Goal: Information Seeking & Learning: Learn about a topic

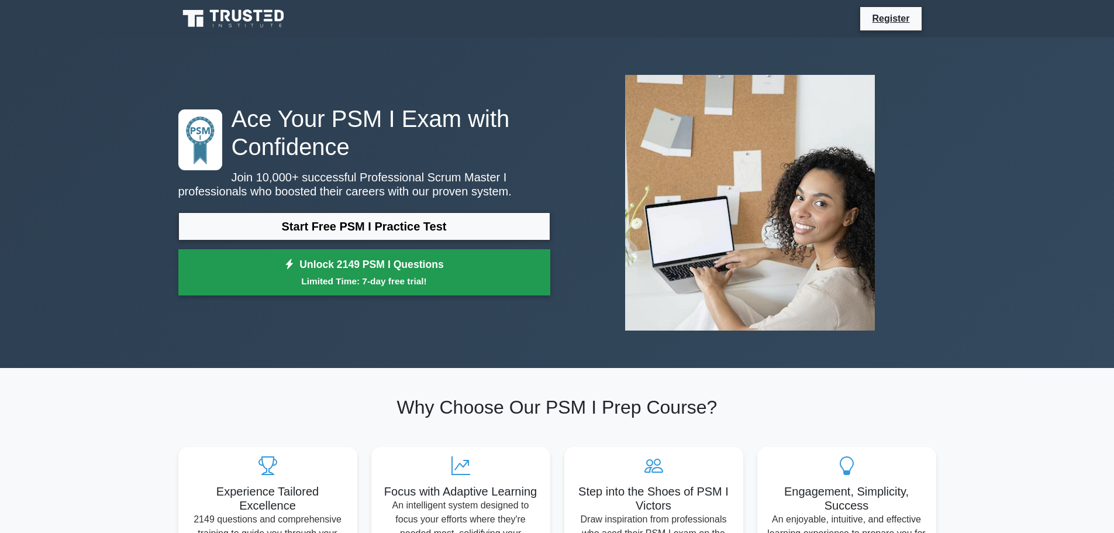
click at [380, 282] on small "Limited Time: 7-day free trial!" at bounding box center [364, 280] width 343 height 13
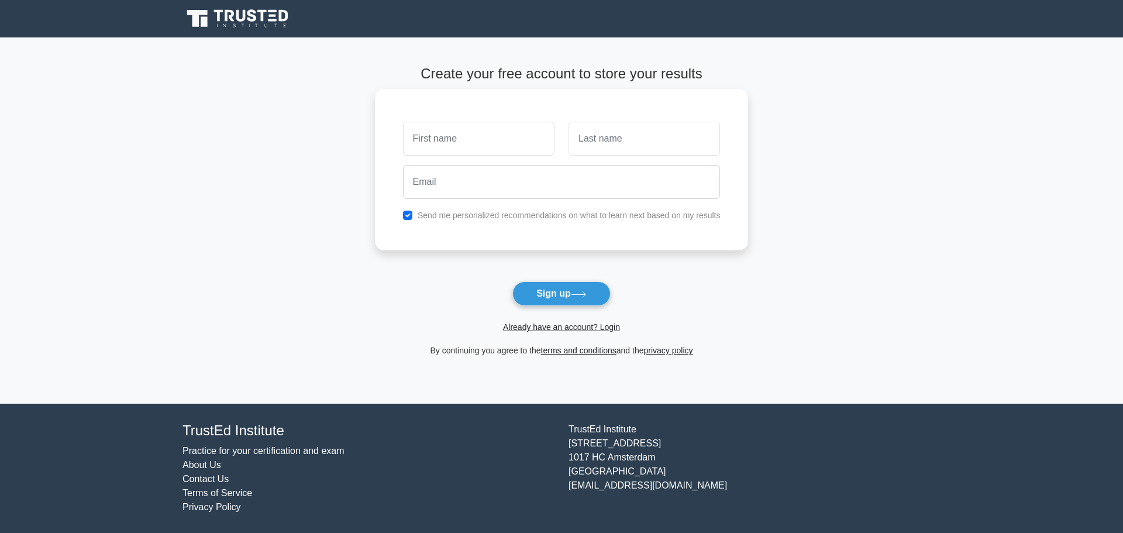
click at [484, 131] on input "text" at bounding box center [478, 139] width 151 height 34
type input "[PERSON_NAME]"
type input "Mazzarelli"
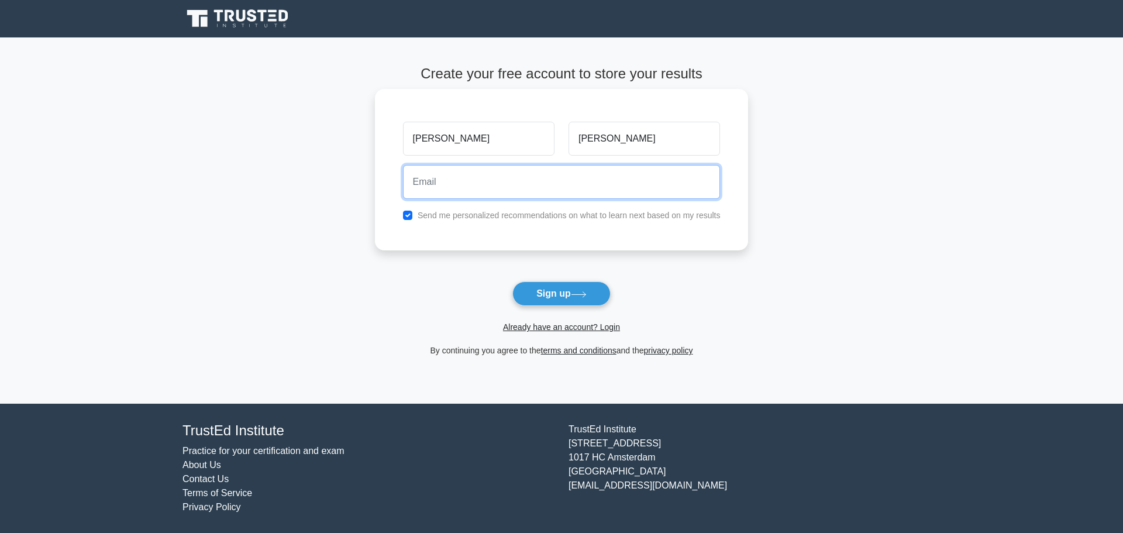
type input "S"
type input "a"
type input "sabrina.mazzarelli@gmail.com"
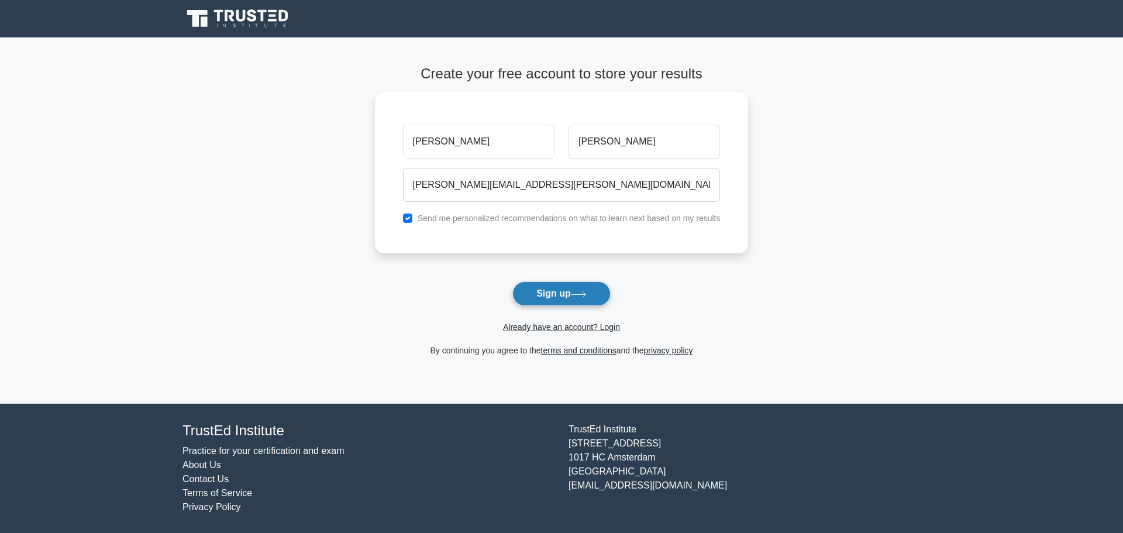
click at [575, 291] on icon at bounding box center [579, 294] width 16 height 6
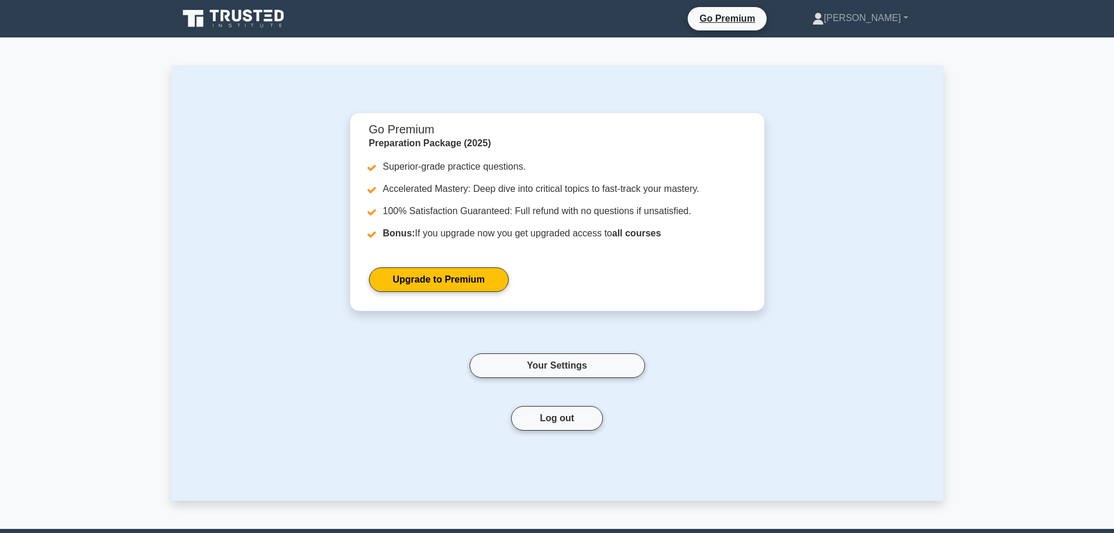
click at [230, 18] on icon at bounding box center [234, 19] width 112 height 22
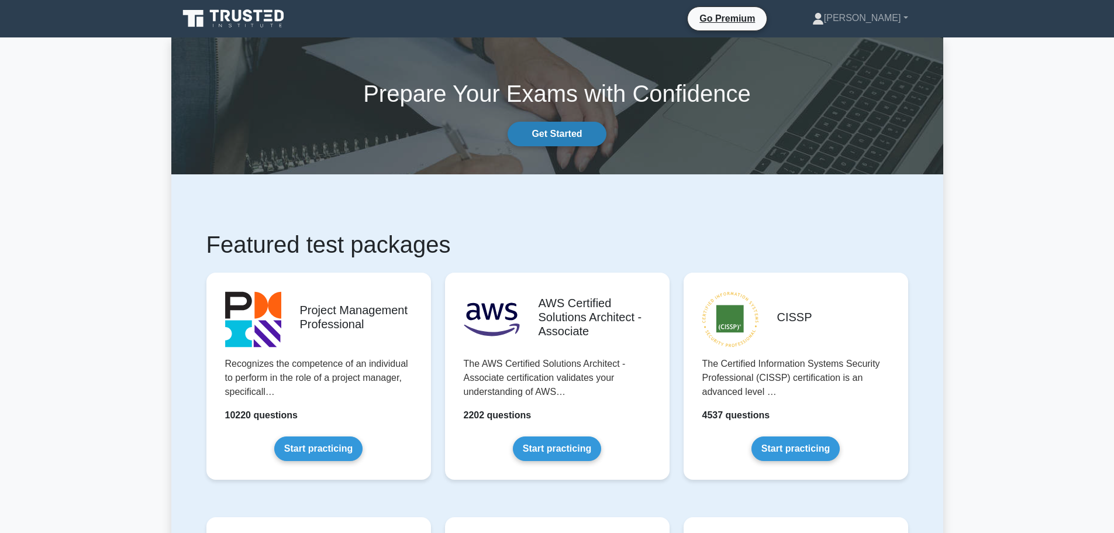
click at [571, 134] on link "Get Started" at bounding box center [557, 134] width 98 height 25
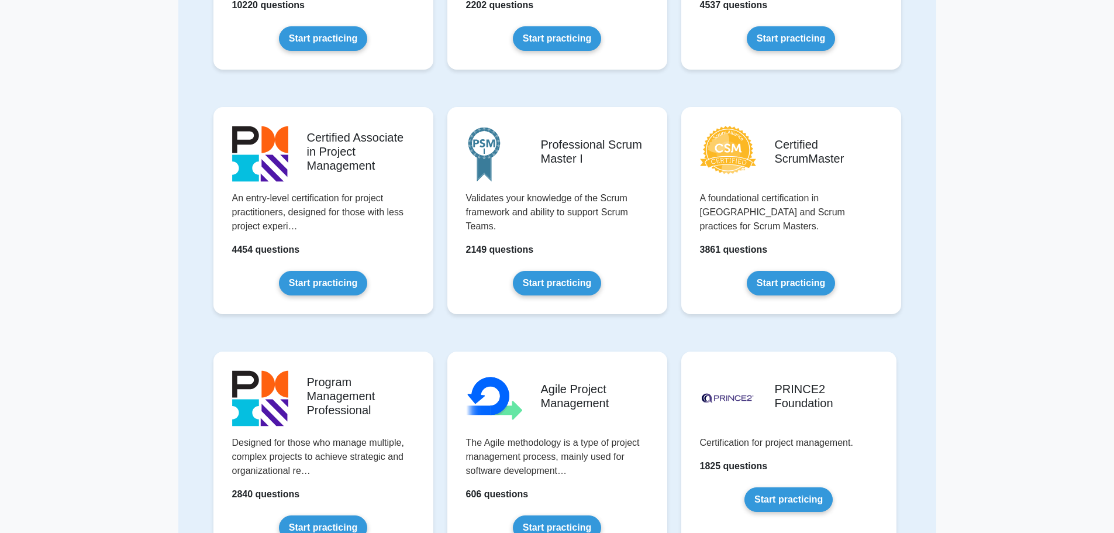
scroll to position [278, 0]
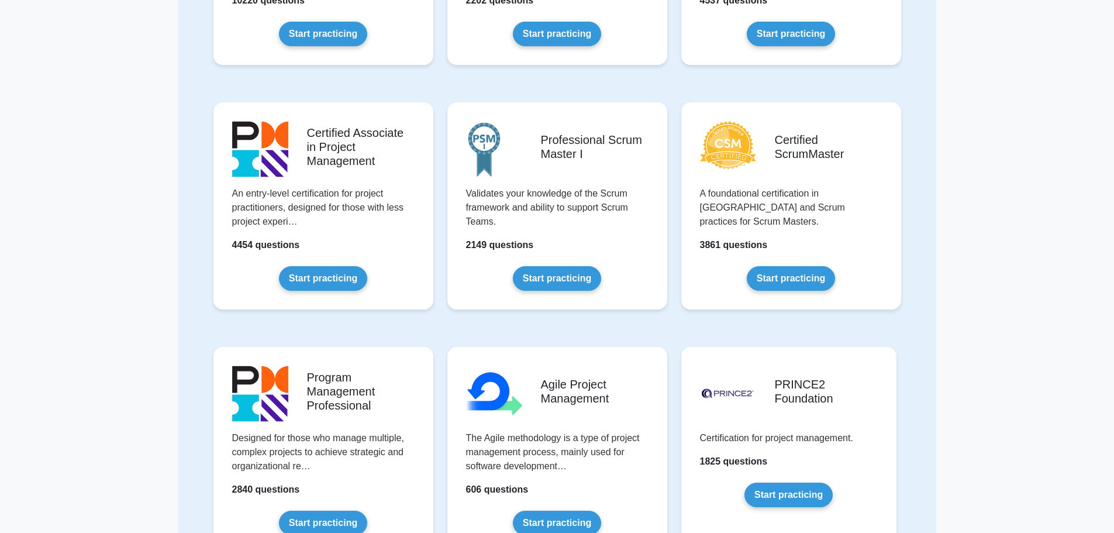
click at [580, 266] on link "Start practicing" at bounding box center [557, 278] width 88 height 25
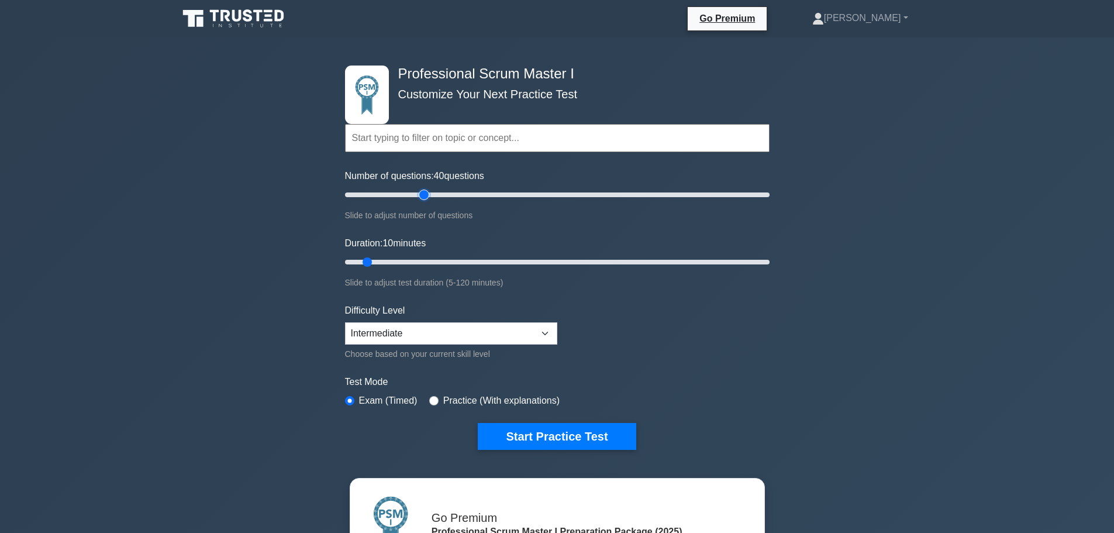
drag, startPoint x: 363, startPoint y: 198, endPoint x: 427, endPoint y: 201, distance: 64.4
type input "40"
click at [427, 201] on input "Number of questions: 40 questions" at bounding box center [557, 195] width 425 height 14
drag, startPoint x: 369, startPoint y: 261, endPoint x: 432, endPoint y: 263, distance: 62.6
type input "30"
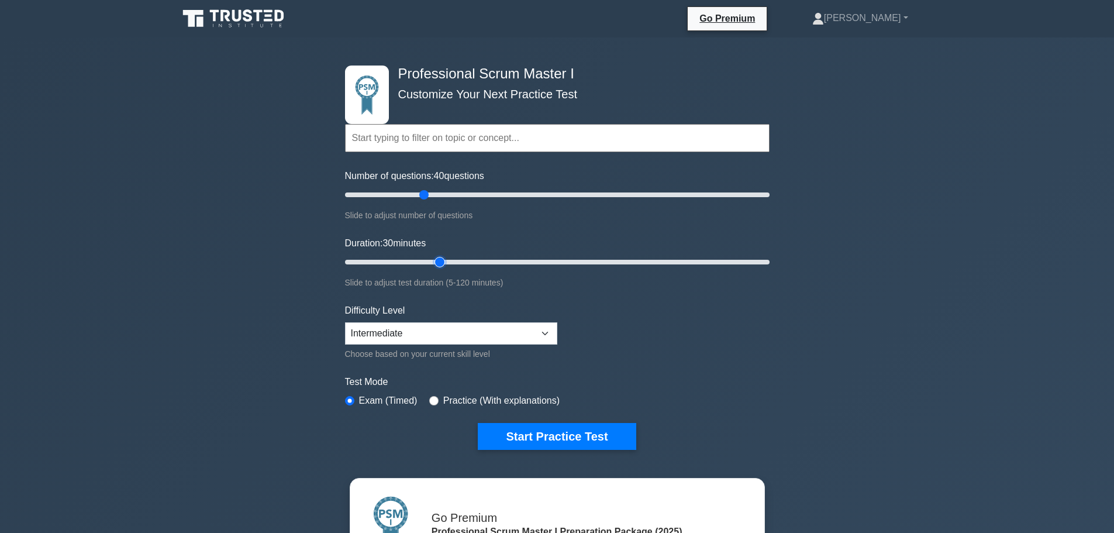
click at [432, 263] on input "Duration: 30 minutes" at bounding box center [557, 262] width 425 height 14
click at [494, 333] on select "Beginner Intermediate Expert" at bounding box center [451, 333] width 212 height 22
click at [622, 322] on form "Topics Scrum Framework Fundamentals Scrum Artifacts Scrum Events Scrum Roles Sc…" at bounding box center [557, 265] width 425 height 370
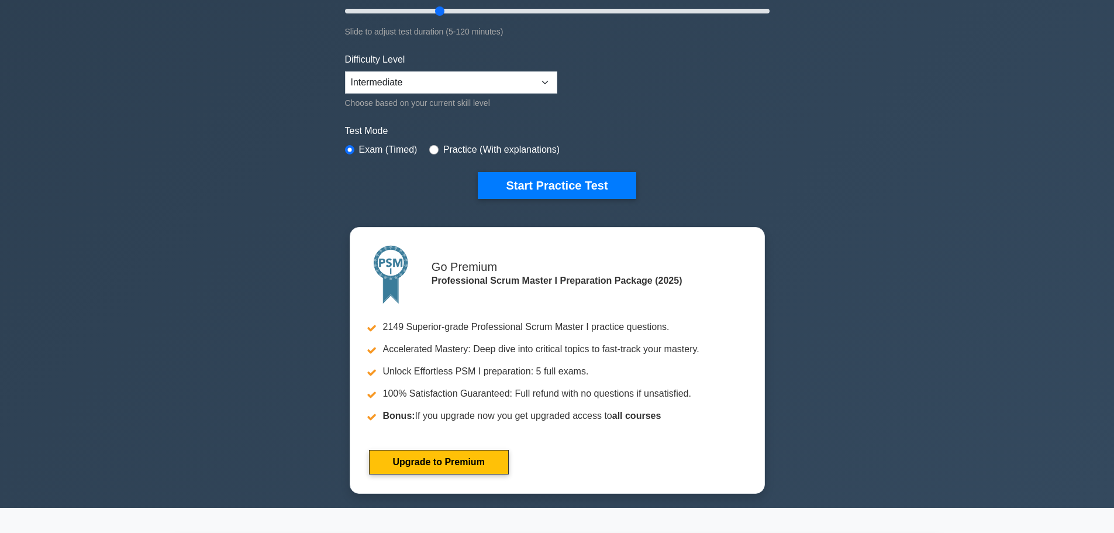
scroll to position [251, 0]
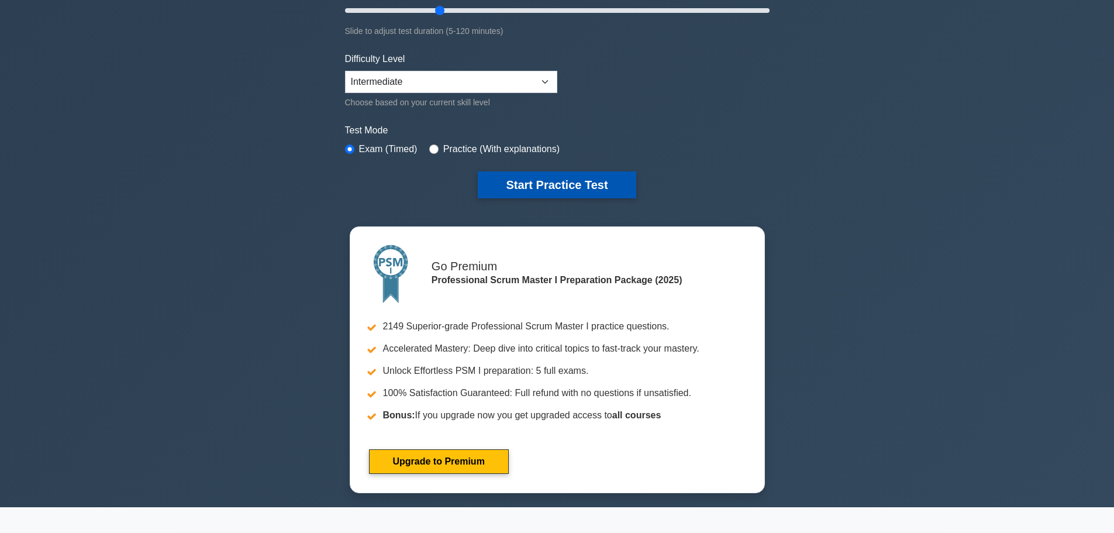
click at [591, 174] on button "Start Practice Test" at bounding box center [557, 184] width 158 height 27
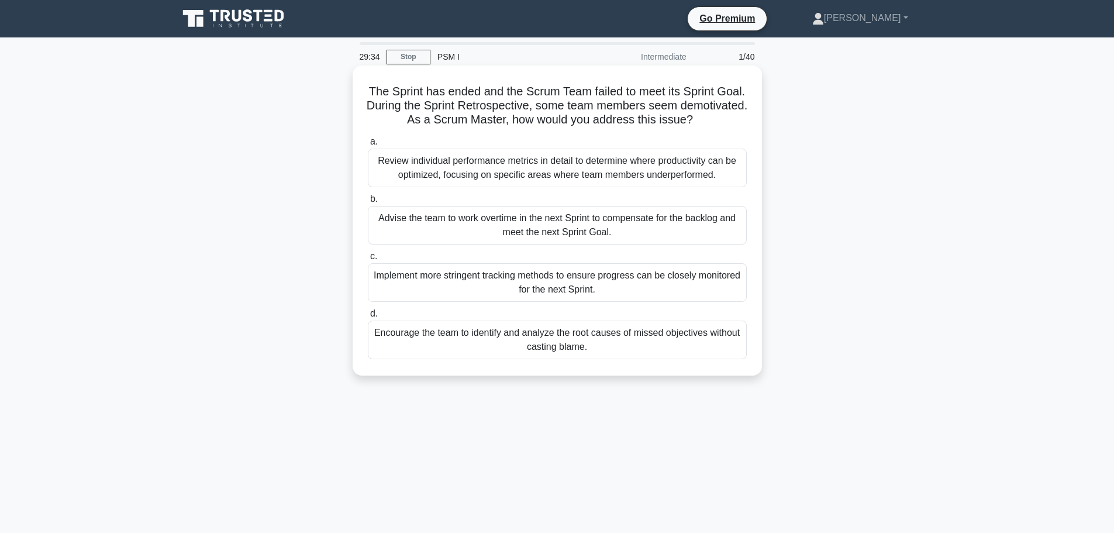
click at [530, 338] on div "Encourage the team to identify and analyze the root causes of missed objectives…" at bounding box center [557, 340] width 379 height 39
click at [368, 318] on input "d. Encourage the team to identify and analyze the root causes of missed objecti…" at bounding box center [368, 314] width 0 height 8
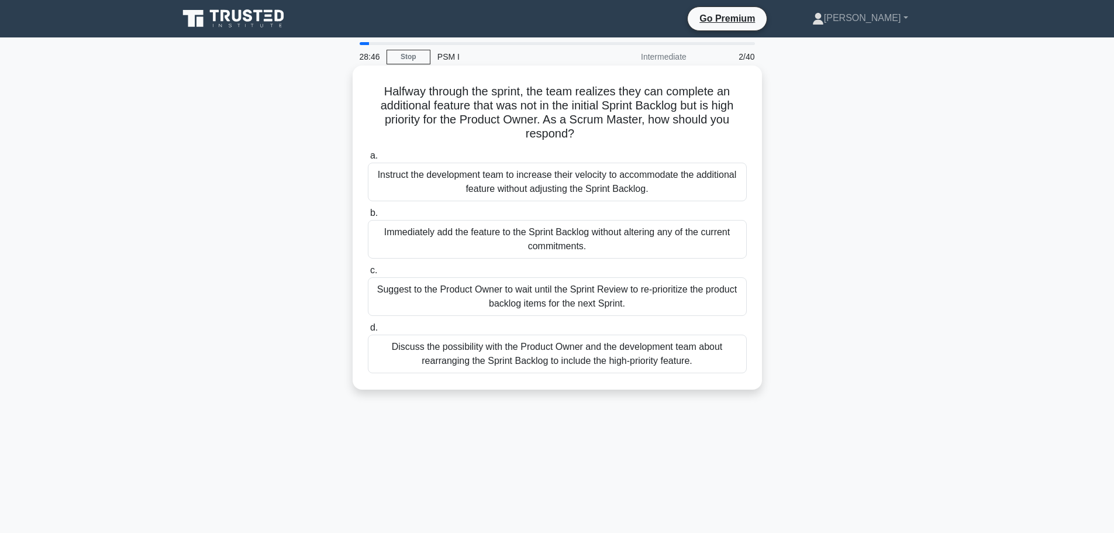
click at [628, 360] on div "Discuss the possibility with the Product Owner and the development team about r…" at bounding box center [557, 354] width 379 height 39
click at [368, 332] on input "d. Discuss the possibility with the Product Owner and the development team abou…" at bounding box center [368, 328] width 0 height 8
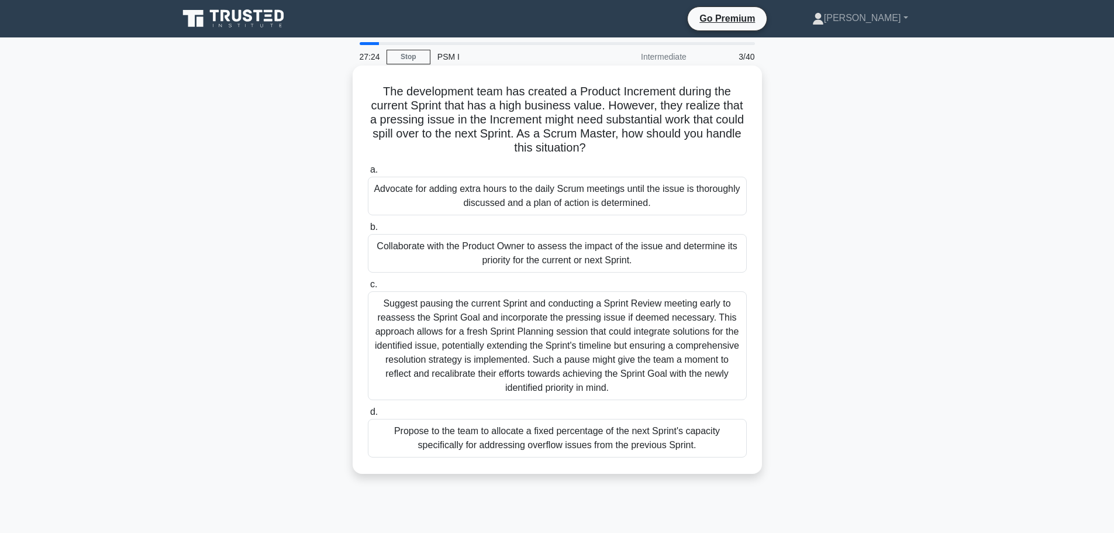
click at [666, 314] on div "Suggest pausing the current Sprint and conducting a Sprint Review meeting early…" at bounding box center [557, 345] width 379 height 109
click at [368, 288] on input "c. Suggest pausing the current Sprint and conducting a Sprint Review meeting ea…" at bounding box center [368, 285] width 0 height 8
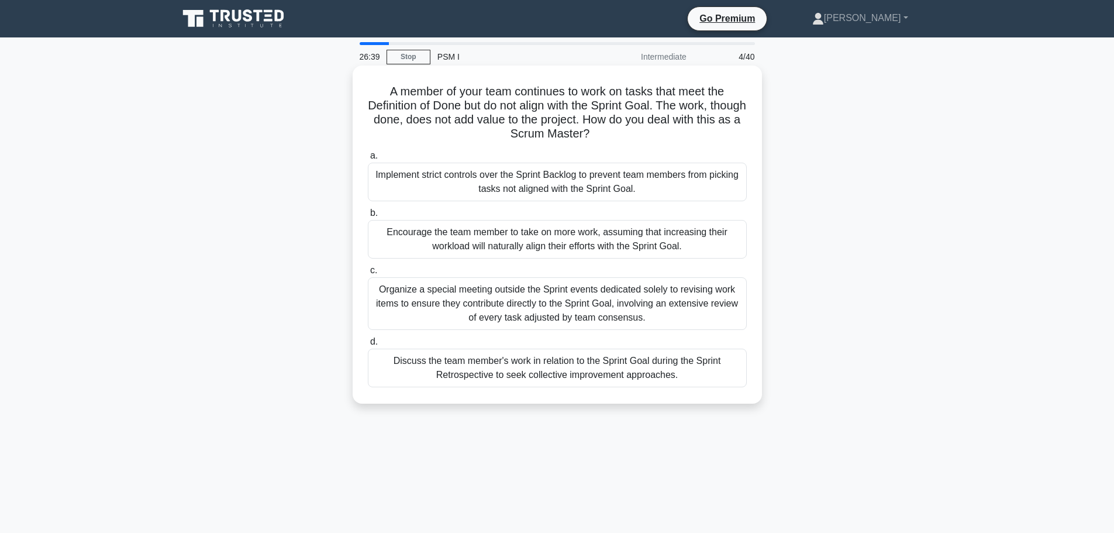
click at [706, 369] on div "Discuss the team member's work in relation to the Sprint Goal during the Sprint…" at bounding box center [557, 368] width 379 height 39
click at [368, 346] on input "d. Discuss the team member's work in relation to the Sprint Goal during the Spr…" at bounding box center [368, 342] width 0 height 8
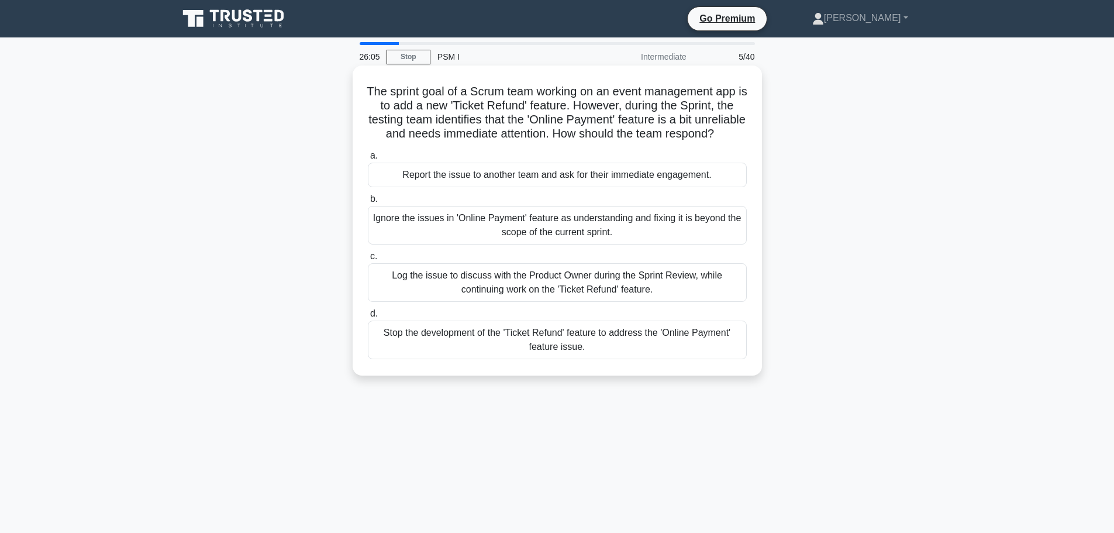
click at [583, 292] on div "Log the issue to discuss with the Product Owner during the Sprint Review, while…" at bounding box center [557, 282] width 379 height 39
click at [368, 260] on input "c. Log the issue to discuss with the Product Owner during the Sprint Review, wh…" at bounding box center [368, 257] width 0 height 8
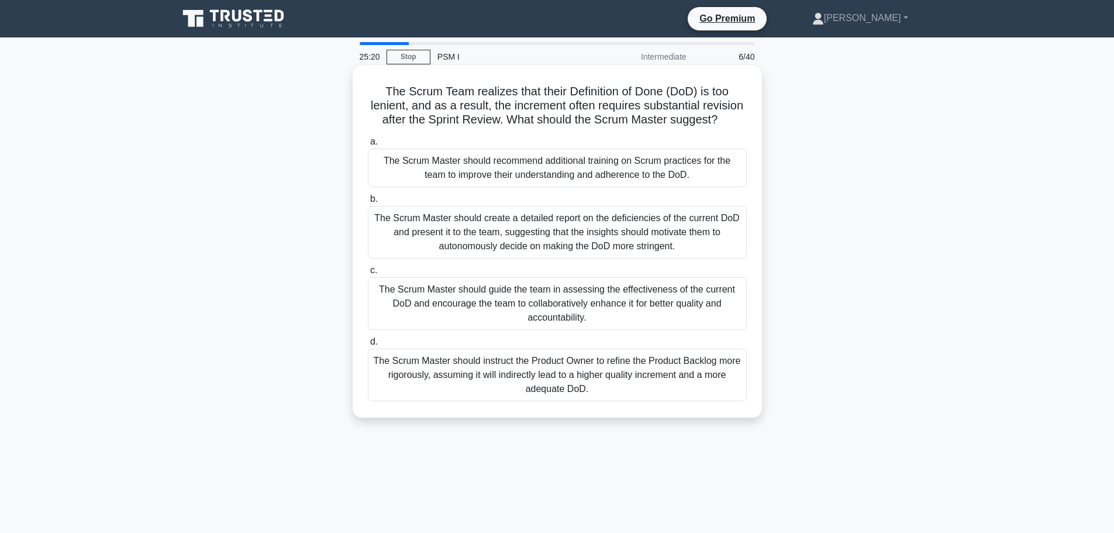
click at [615, 401] on div "The Scrum Master should instruct the Product Owner to refine the Product Backlo…" at bounding box center [557, 375] width 379 height 53
click at [368, 346] on input "d. The Scrum Master should instruct the Product Owner to refine the Product Bac…" at bounding box center [368, 342] width 0 height 8
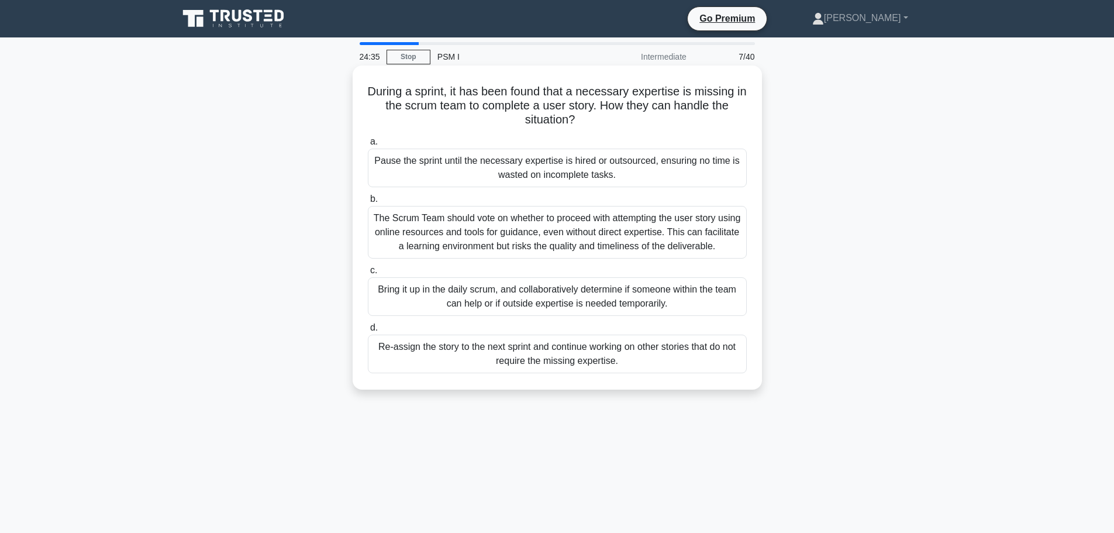
click at [723, 306] on div "Bring it up in the daily scrum, and collaboratively determine if someone within…" at bounding box center [557, 296] width 379 height 39
click at [368, 274] on input "c. Bring it up in the daily scrum, and collaboratively determine if someone wit…" at bounding box center [368, 271] width 0 height 8
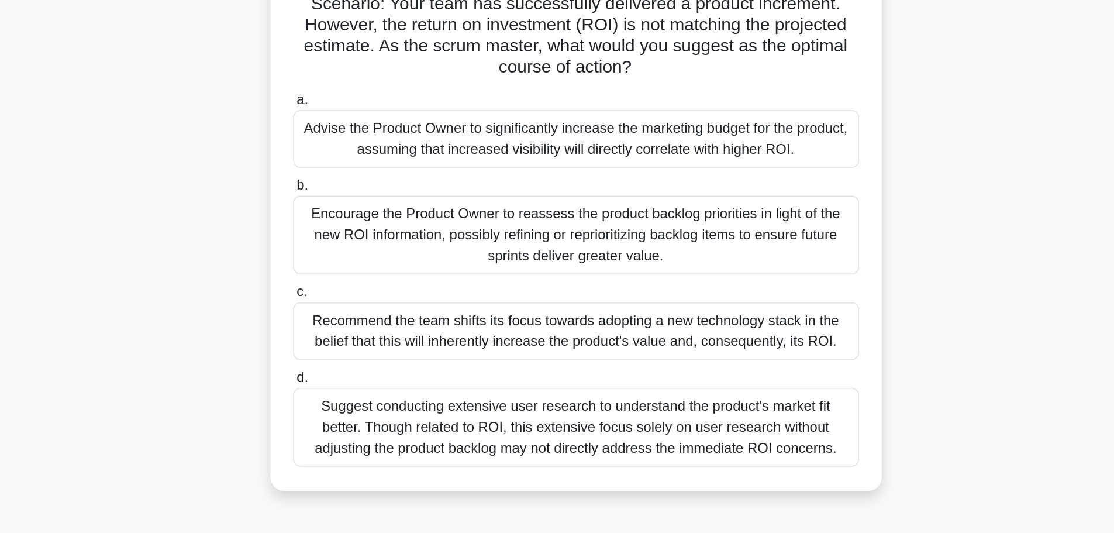
click at [681, 253] on div "Encourage the Product Owner to reassess the product backlog priorities in light…" at bounding box center [557, 246] width 379 height 53
click at [368, 217] on input "b. Encourage the Product Owner to reassess the product backlog priorities in li…" at bounding box center [368, 213] width 0 height 8
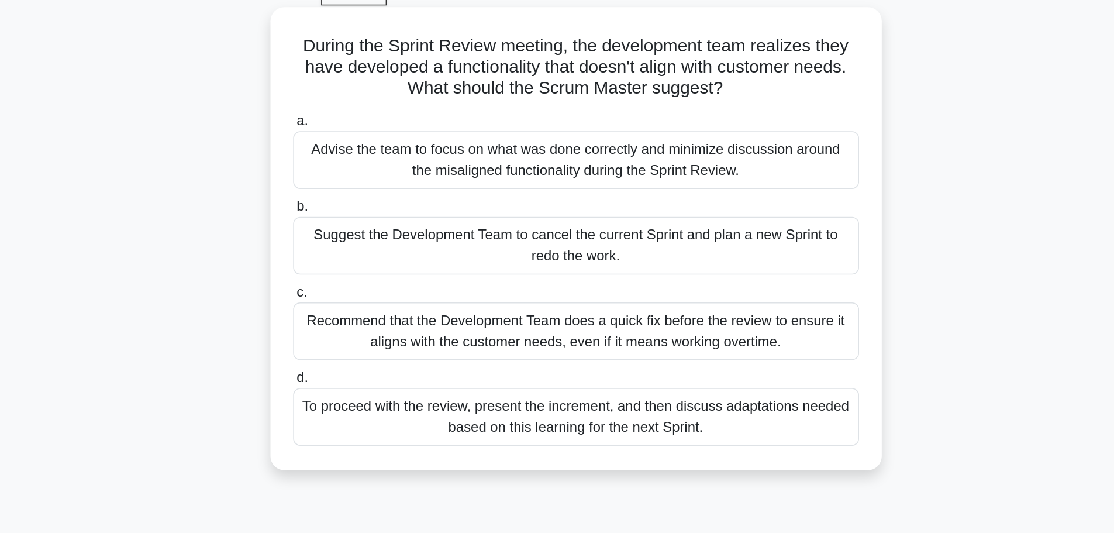
click at [680, 343] on div "To proceed with the review, present the increment, and then discuss adaptations…" at bounding box center [557, 340] width 379 height 39
click at [368, 318] on input "d. To proceed with the review, present the increment, and then discuss adaptati…" at bounding box center [368, 314] width 0 height 8
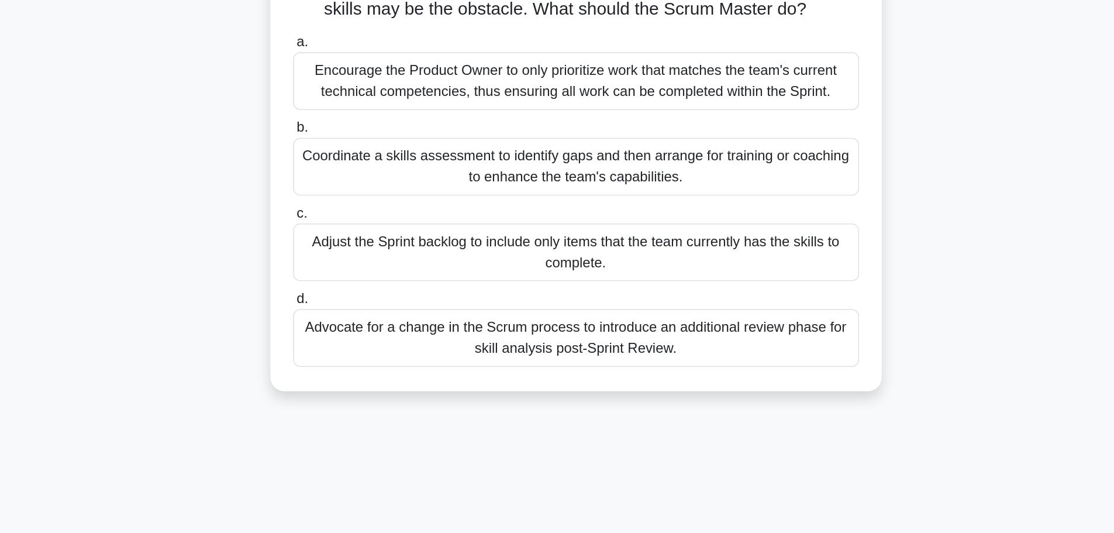
click at [712, 244] on div "Coordinate a skills assessment to identify gaps and then arrange for training o…" at bounding box center [557, 225] width 379 height 39
click at [368, 203] on input "b. Coordinate a skills assessment to identify gaps and then arrange for trainin…" at bounding box center [368, 199] width 0 height 8
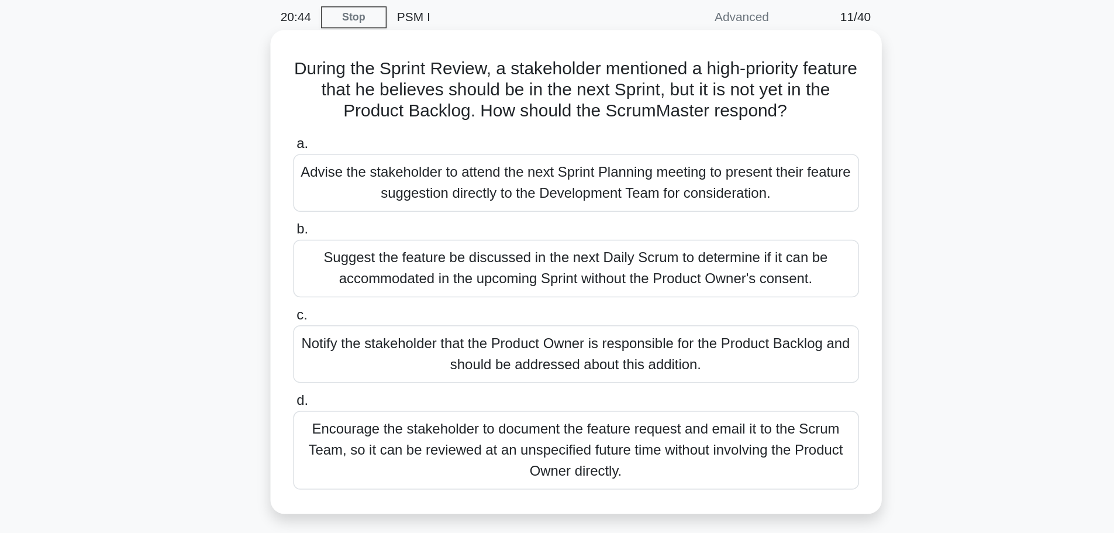
click at [690, 173] on div "Advise the stakeholder to attend the next Sprint Planning meeting to present th…" at bounding box center [557, 168] width 379 height 39
click at [368, 146] on input "a. Advise the stakeholder to attend the next Sprint Planning meeting to present…" at bounding box center [368, 142] width 0 height 8
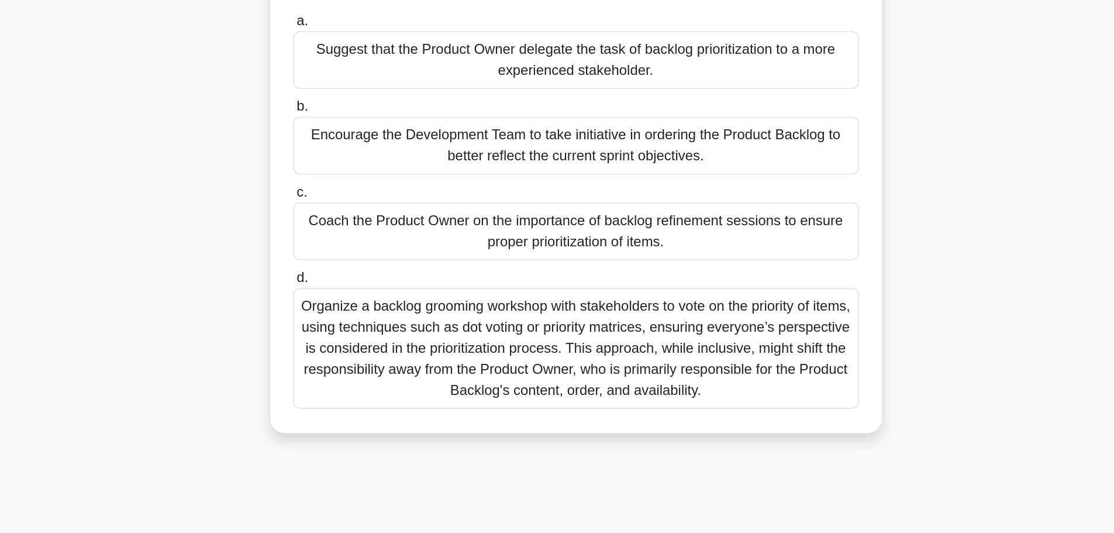
click at [697, 359] on div "Organize a backlog grooming workshop with stakeholders to vote on the priority …" at bounding box center [557, 361] width 379 height 81
click at [368, 318] on input "d. Organize a backlog grooming workshop with stakeholders to vote on the priori…" at bounding box center [368, 314] width 0 height 8
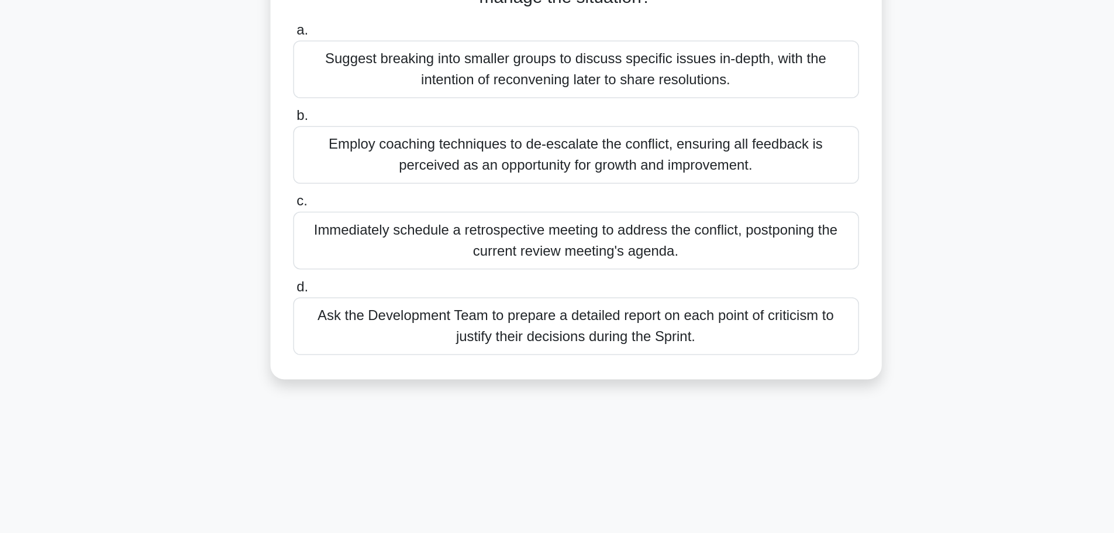
click at [693, 243] on div "Employ coaching techniques to de-escalate the conflict, ensuring all feedback i…" at bounding box center [557, 239] width 379 height 39
click at [368, 217] on input "b. Employ coaching techniques to de-escalate the conflict, ensuring all feedbac…" at bounding box center [368, 213] width 0 height 8
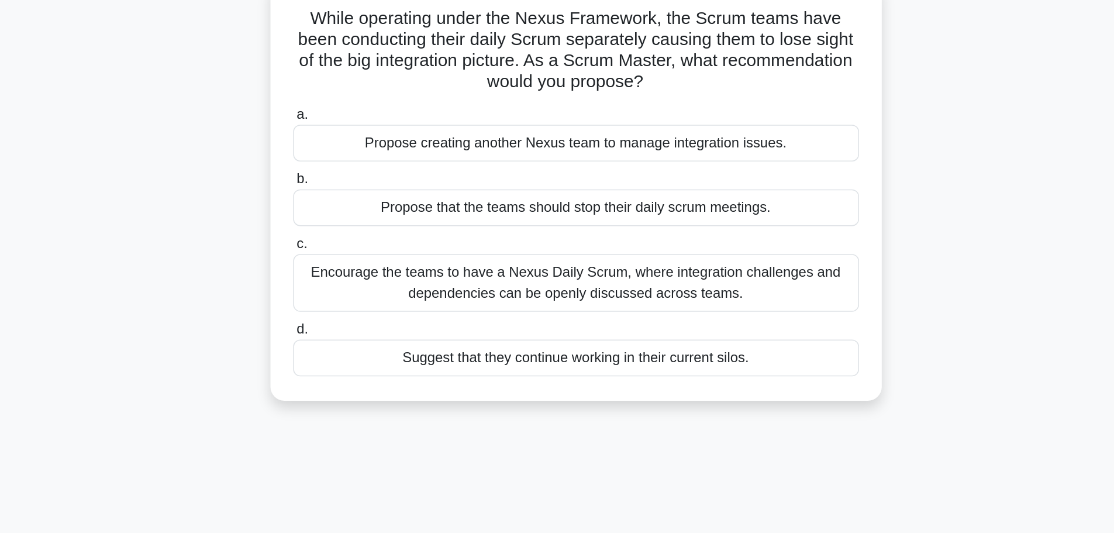
click at [658, 264] on div "Encourage the teams to have a Nexus Daily Scrum, where integration challenges a…" at bounding box center [557, 268] width 379 height 39
click at [368, 246] on input "c. Encourage the teams to have a Nexus Daily Scrum, where integration challenge…" at bounding box center [368, 243] width 0 height 8
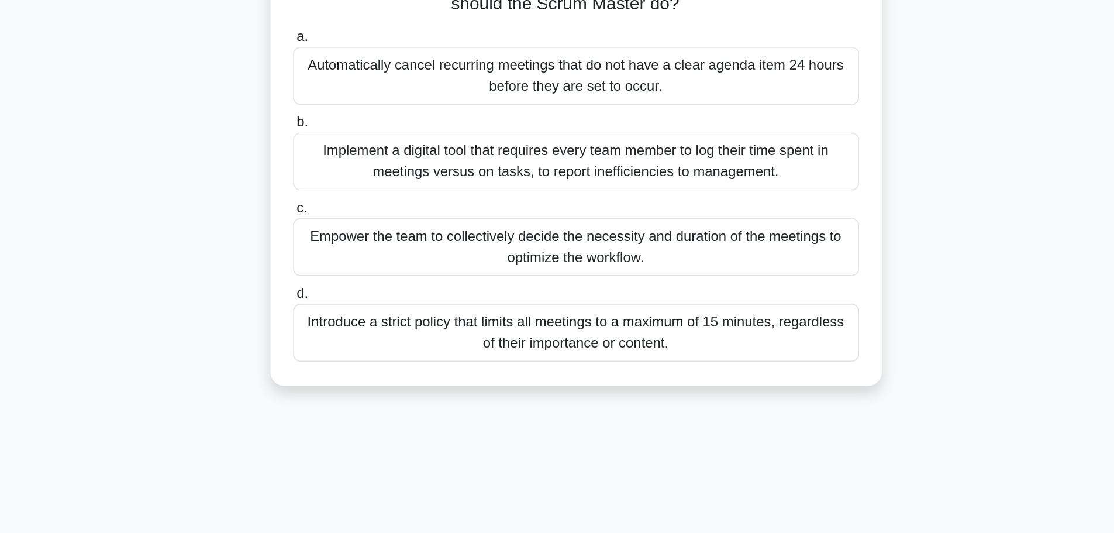
click at [695, 289] on div "Empower the team to collectively decide the necessity and duration of the meeti…" at bounding box center [557, 282] width 379 height 39
click at [368, 260] on input "c. Empower the team to collectively decide the necessity and duration of the me…" at bounding box center [368, 257] width 0 height 8
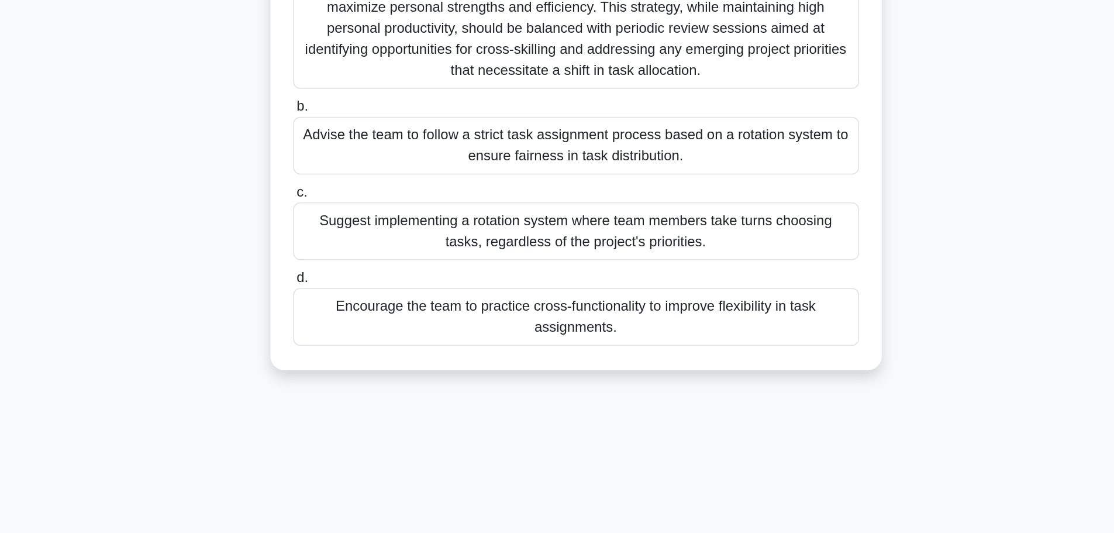
scroll to position [1, 0]
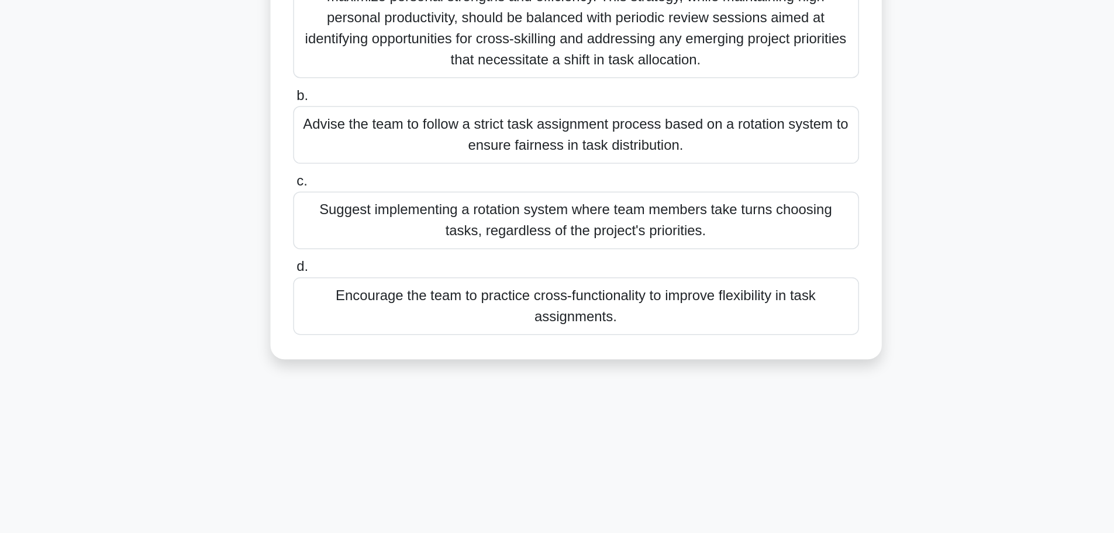
click at [725, 384] on div "Encourage the team to practice cross-functionality to improve flexibility in ta…" at bounding box center [557, 380] width 379 height 39
click at [368, 359] on input "d. Encourage the team to practice cross-functionality to improve flexibility in…" at bounding box center [368, 355] width 0 height 8
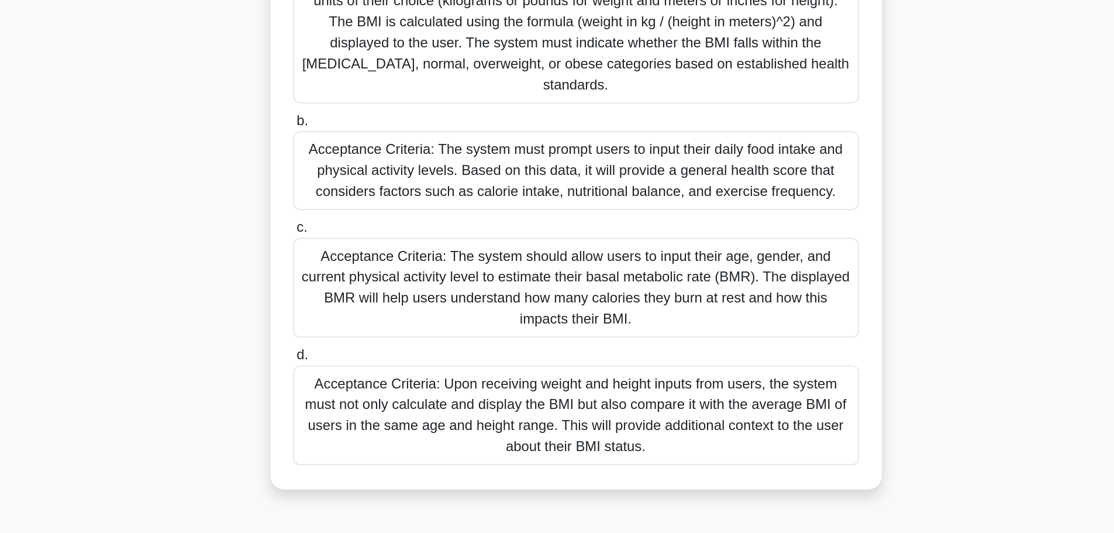
scroll to position [0, 0]
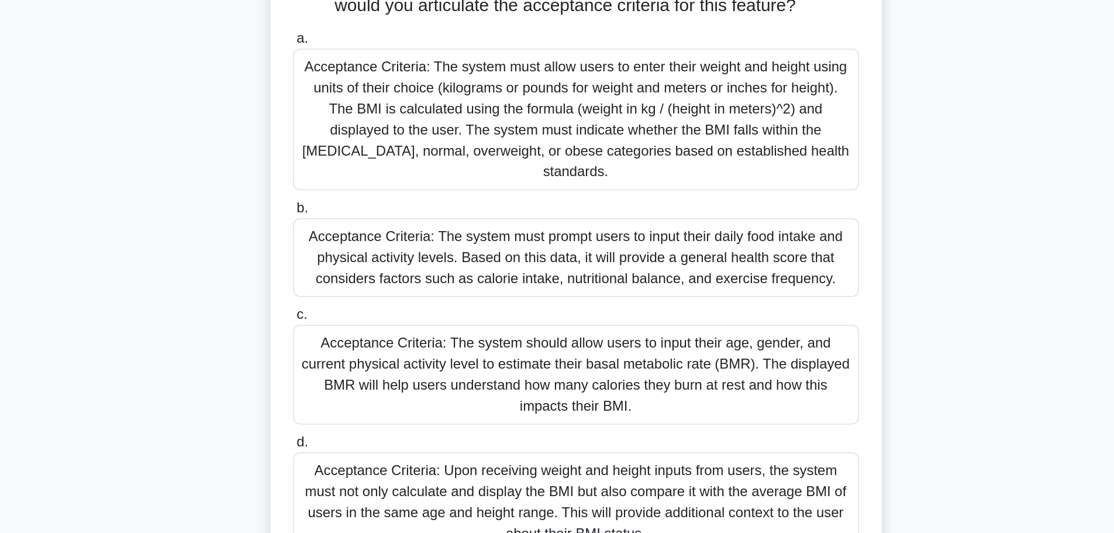
click at [671, 198] on div "Acceptance Criteria: The system must allow users to enter their weight and heig…" at bounding box center [557, 196] width 379 height 95
click at [368, 146] on input "a. Acceptance Criteria: The system must allow users to enter their weight and h…" at bounding box center [368, 142] width 0 height 8
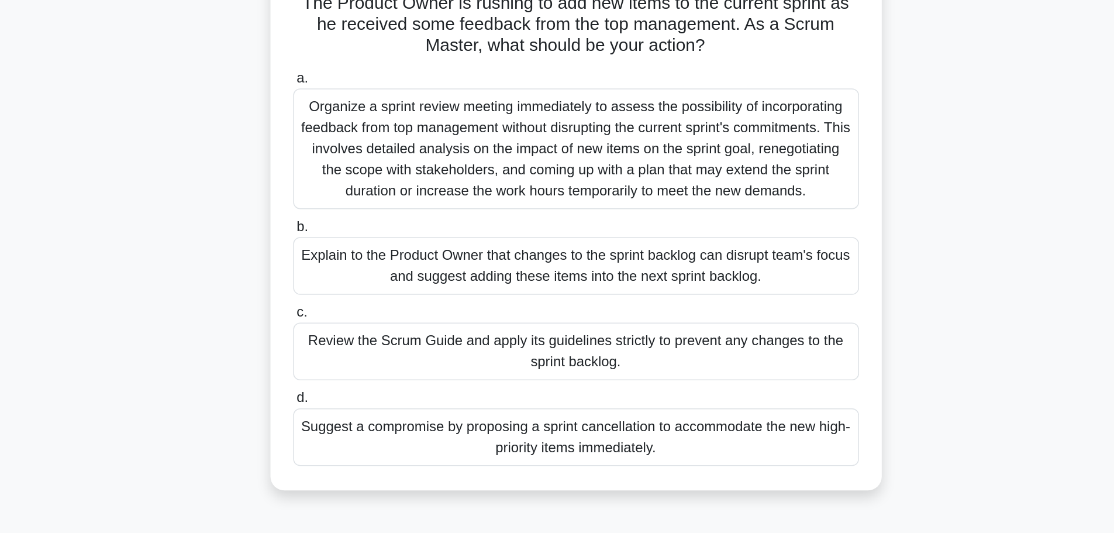
click at [758, 192] on div "The Product Owner is rushing to add new items to the current sprint as he recei…" at bounding box center [557, 242] width 409 height 352
click at [709, 198] on div "Organize a sprint review meeting immediately to assess the possibility of incor…" at bounding box center [557, 189] width 379 height 81
click at [368, 146] on input "a. Organize a sprint review meeting immediately to assess the possibility of in…" at bounding box center [368, 142] width 0 height 8
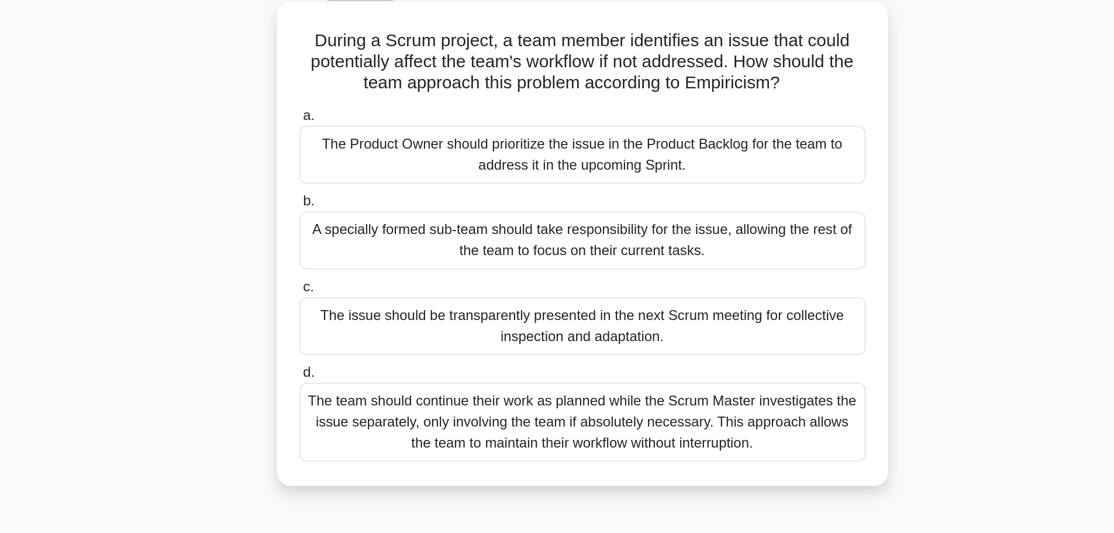
click at [620, 342] on div "The team should continue their work as planned while the Scrum Master investiga…" at bounding box center [557, 347] width 379 height 53
click at [368, 318] on input "d. The team should continue their work as planned while the Scrum Master invest…" at bounding box center [368, 314] width 0 height 8
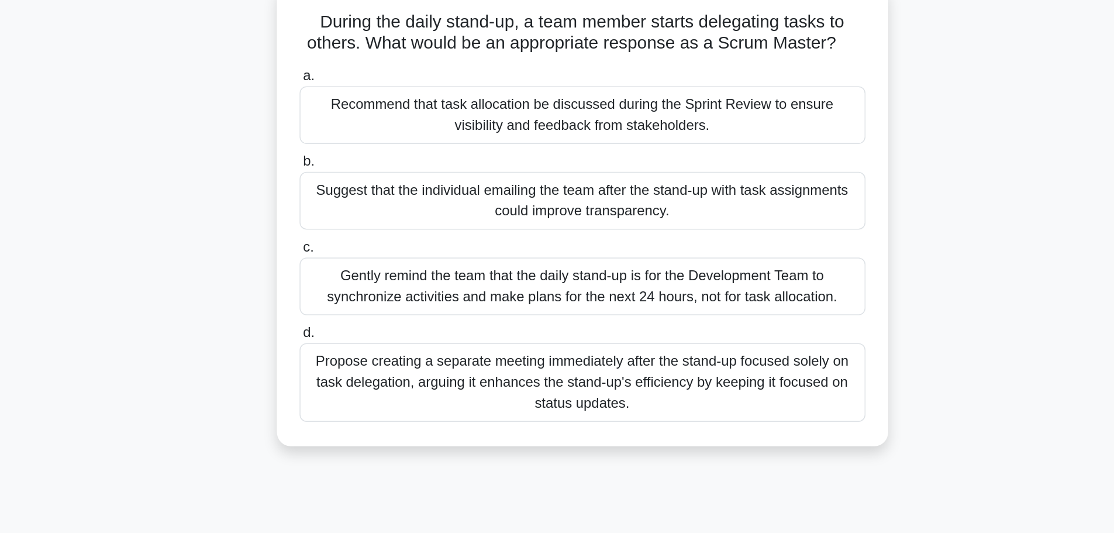
click at [714, 273] on div "Gently remind the team that the daily stand-up is for the Development Team to s…" at bounding box center [557, 268] width 379 height 39
click at [368, 246] on input "c. Gently remind the team that the daily stand-up is for the Development Team t…" at bounding box center [368, 243] width 0 height 8
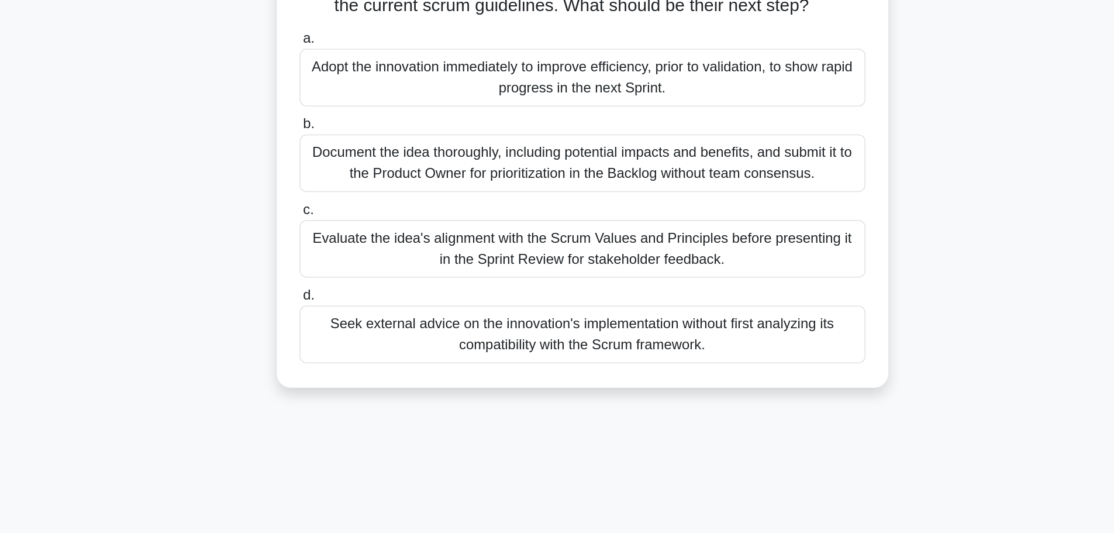
click at [711, 291] on div "Evaluate the idea's alignment with the Scrum Values and Principles before prese…" at bounding box center [557, 282] width 379 height 39
click at [368, 260] on input "c. Evaluate the idea's alignment with the Scrum Values and Principles before pr…" at bounding box center [368, 257] width 0 height 8
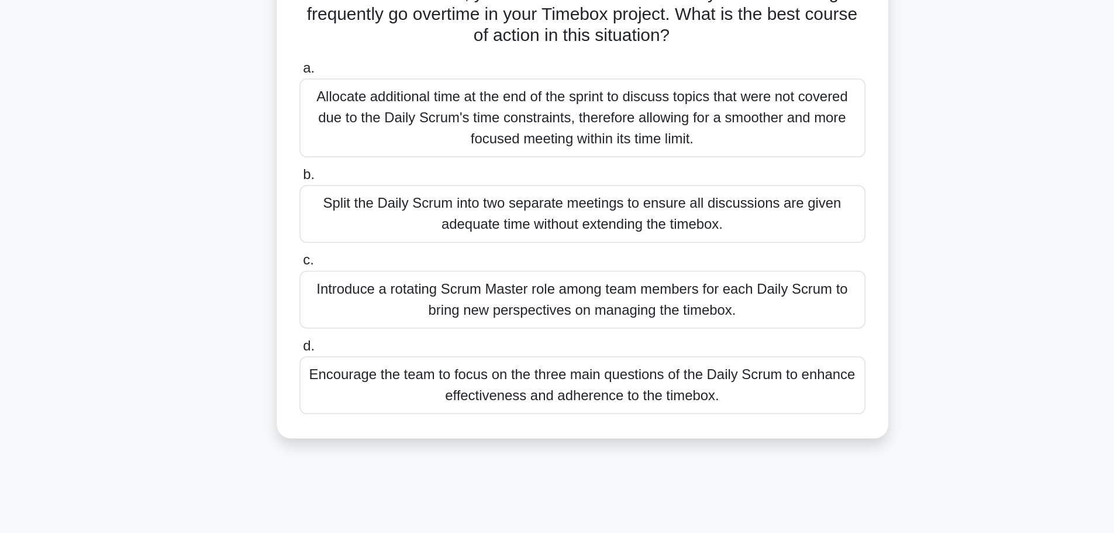
click at [666, 181] on div "Allocate additional time at the end of the sprint to discuss topics that were n…" at bounding box center [557, 175] width 379 height 53
click at [368, 146] on input "a. Allocate additional time at the end of the sprint to discuss topics that wer…" at bounding box center [368, 142] width 0 height 8
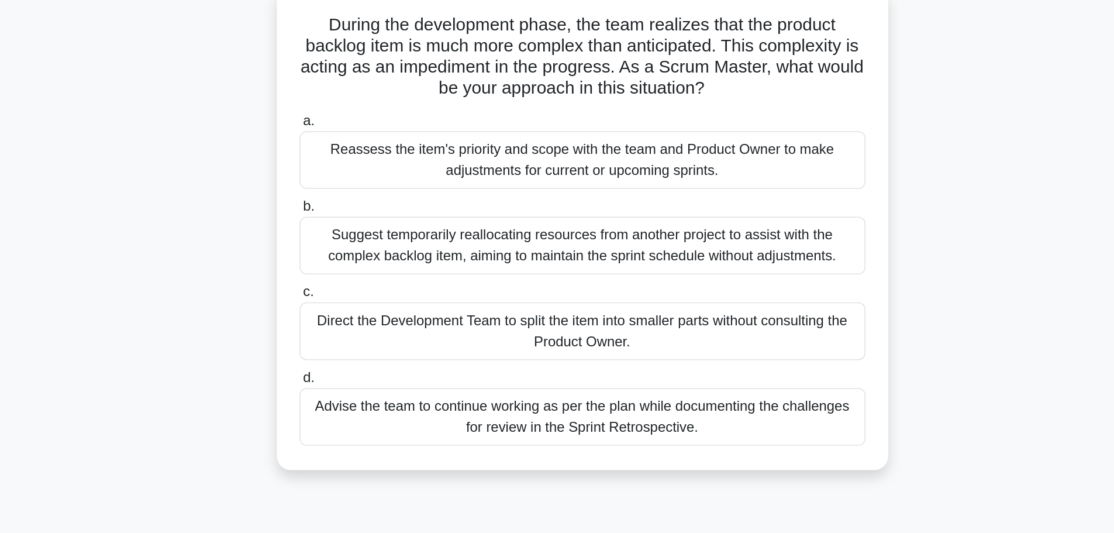
click at [656, 178] on div "Reassess the item's priority and scope with the team and Product Owner to make …" at bounding box center [557, 182] width 379 height 39
click at [368, 160] on input "a. Reassess the item's priority and scope with the team and Product Owner to ma…" at bounding box center [368, 156] width 0 height 8
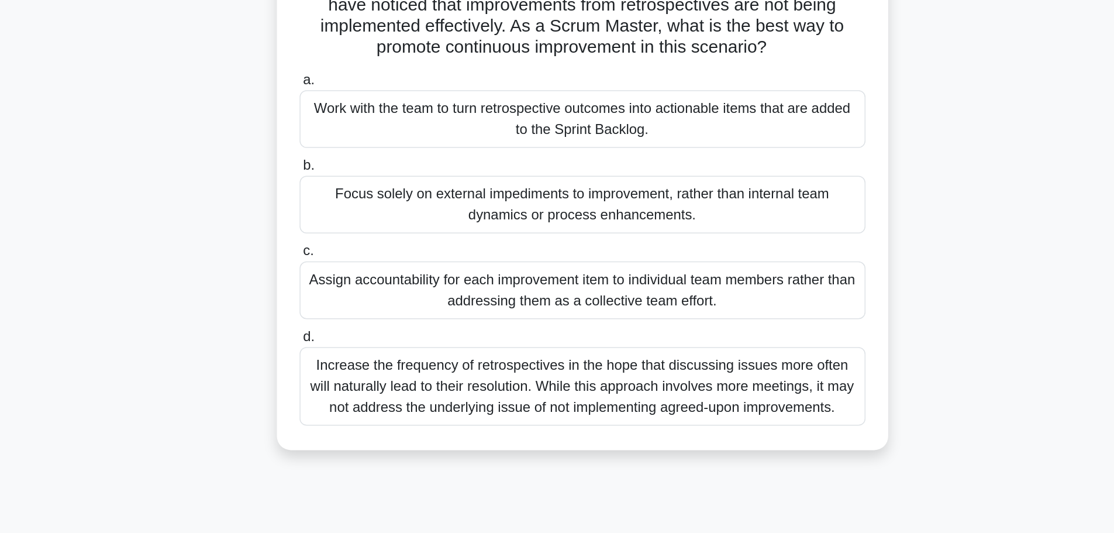
click at [643, 196] on div "Work with the team to turn retrospective outcomes into actionable items that ar…" at bounding box center [557, 182] width 379 height 39
click at [368, 160] on input "a. Work with the team to turn retrospective outcomes into actionable items that…" at bounding box center [368, 156] width 0 height 8
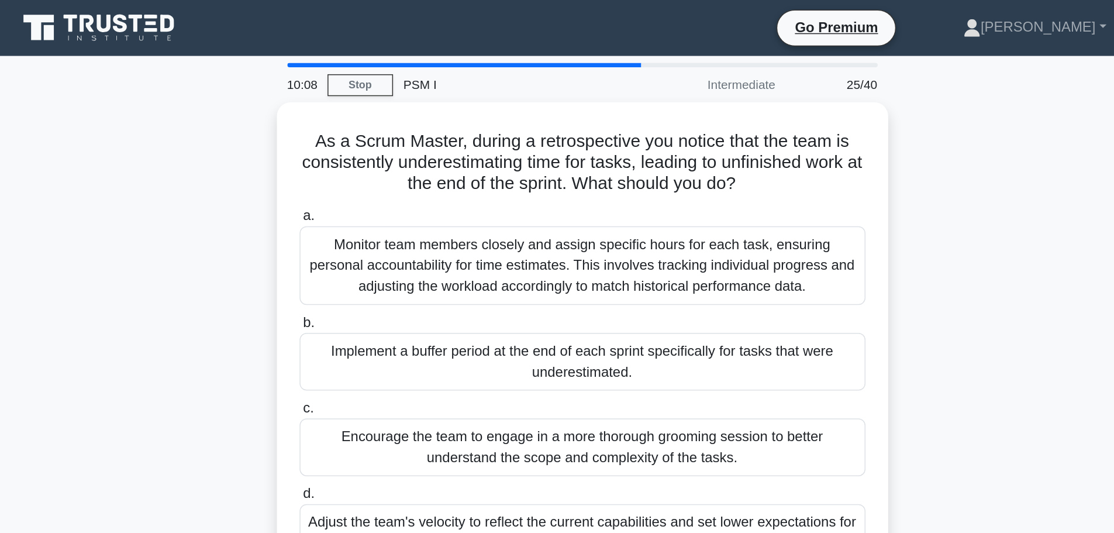
click at [643, 94] on h5 "As a Scrum Master, during a retrospective you notice that the team is consisten…" at bounding box center [557, 108] width 381 height 43
click at [592, 43] on div at bounding box center [478, 43] width 237 height 3
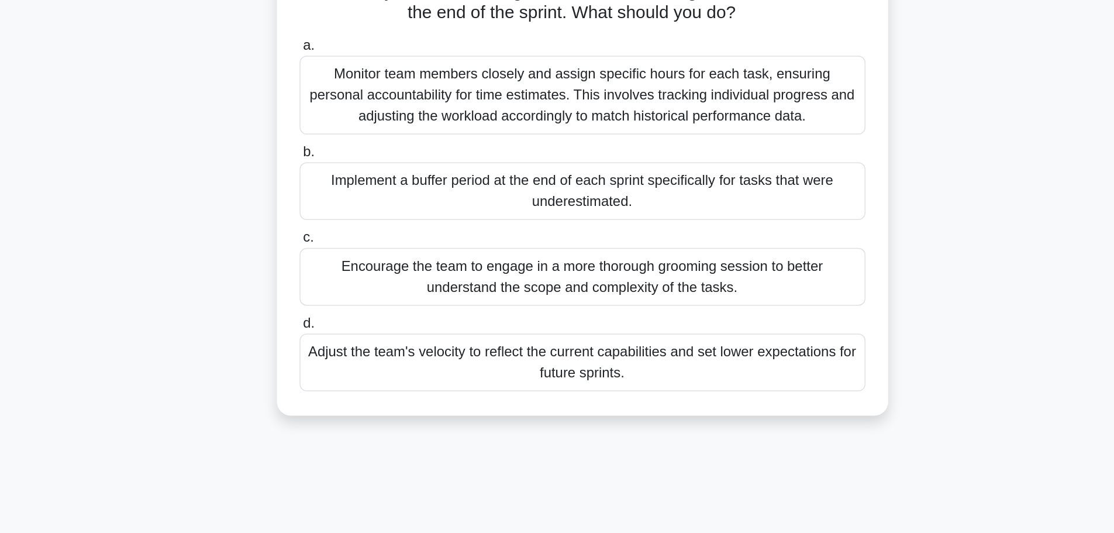
click at [707, 297] on div "Encourage the team to engage in a more thorough grooming session to better unde…" at bounding box center [557, 296] width 379 height 39
click at [368, 274] on input "c. Encourage the team to engage in a more thorough grooming session to better u…" at bounding box center [368, 271] width 0 height 8
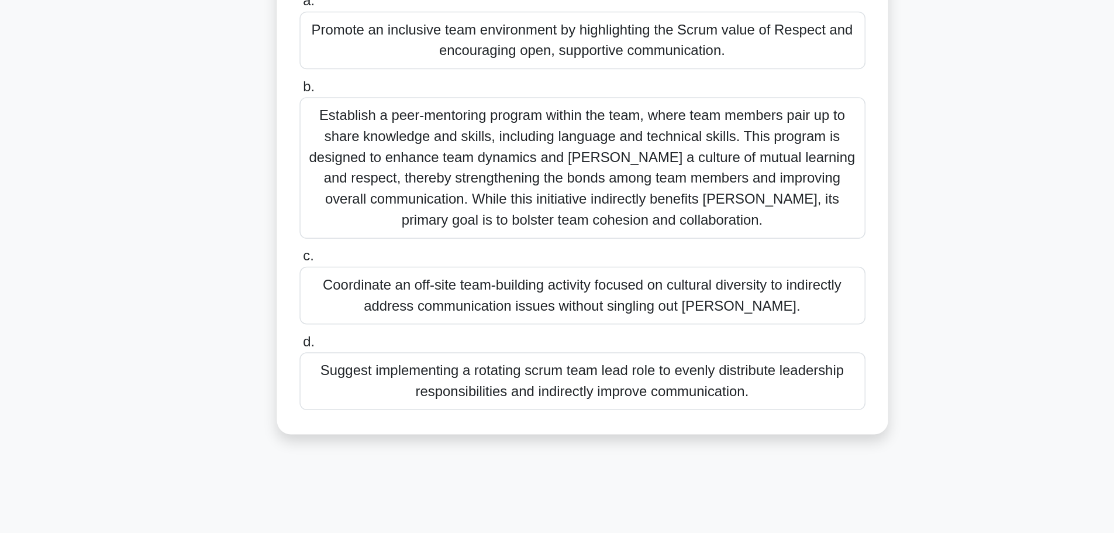
scroll to position [91, 0]
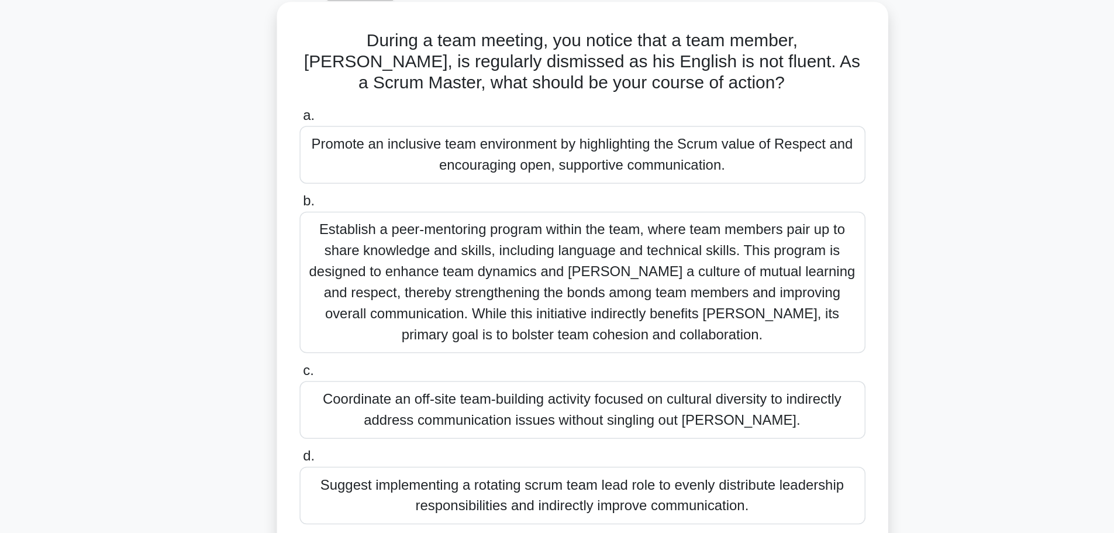
click at [703, 195] on div "Establish a peer-mentoring program within the team, where team members pair up …" at bounding box center [557, 189] width 379 height 95
click at [368, 139] on input "b. Establish a peer-mentoring program within the team, where team members pair …" at bounding box center [368, 135] width 0 height 8
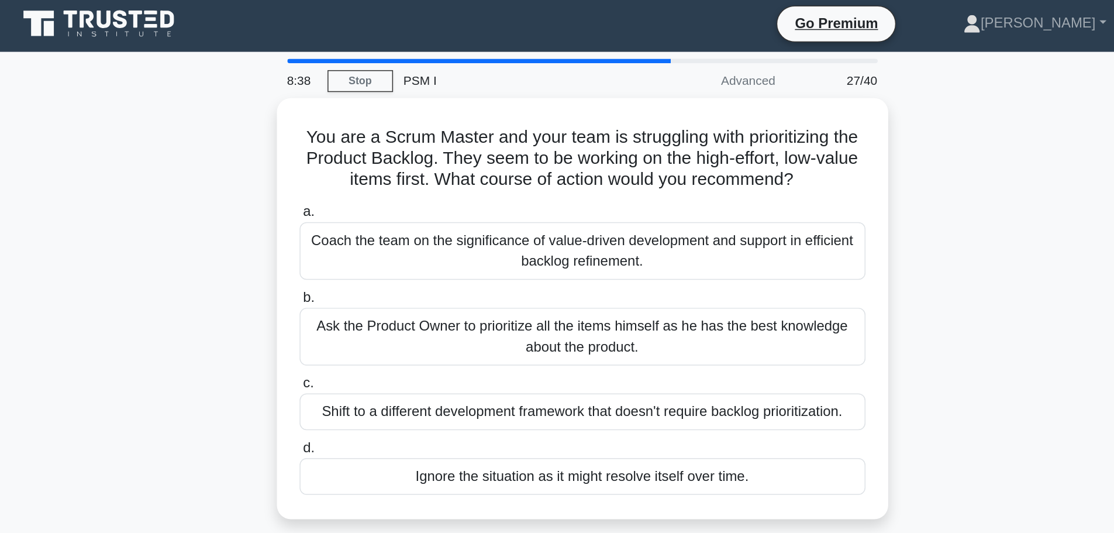
scroll to position [0, 0]
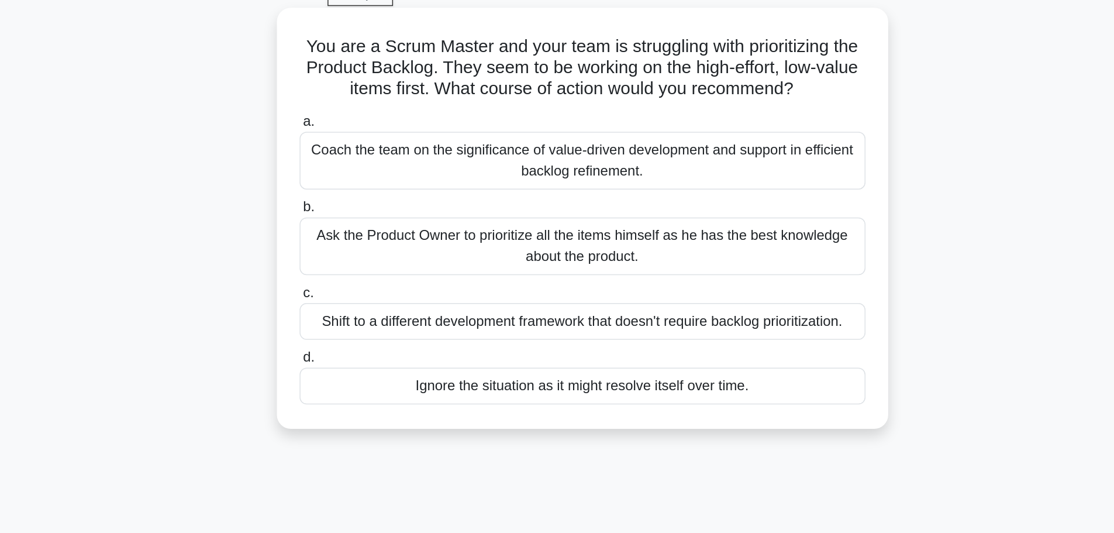
click at [723, 167] on div "Coach the team on the significance of value-driven development and support in e…" at bounding box center [557, 168] width 379 height 39
click at [368, 146] on input "a. Coach the team on the significance of value-driven development and support i…" at bounding box center [368, 142] width 0 height 8
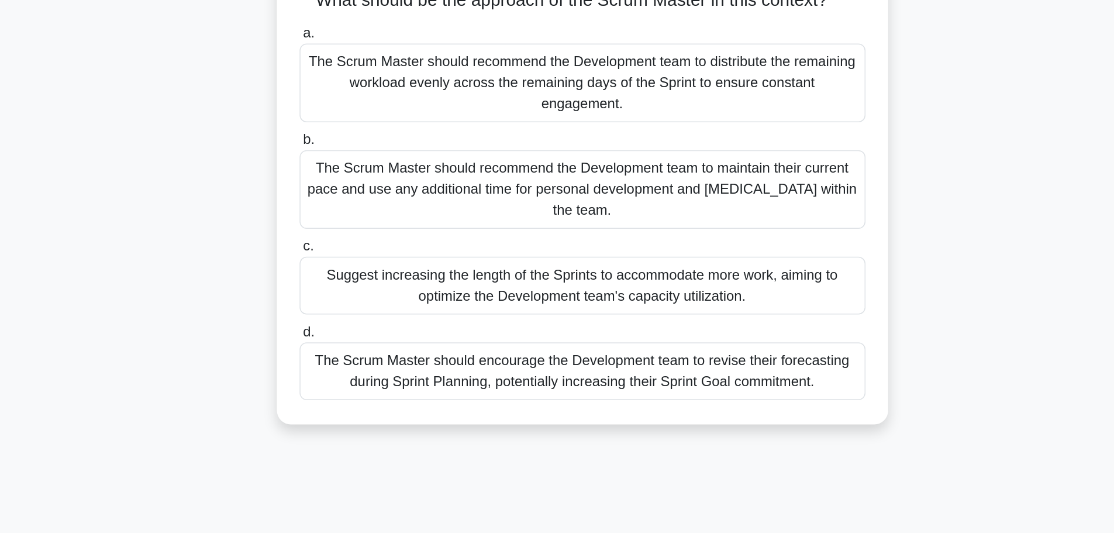
click at [684, 335] on div "The Scrum Master should encourage the Development team to revise their forecast…" at bounding box center [557, 354] width 379 height 39
click at [368, 332] on input "d. The Scrum Master should encourage the Development team to revise their forec…" at bounding box center [368, 328] width 0 height 8
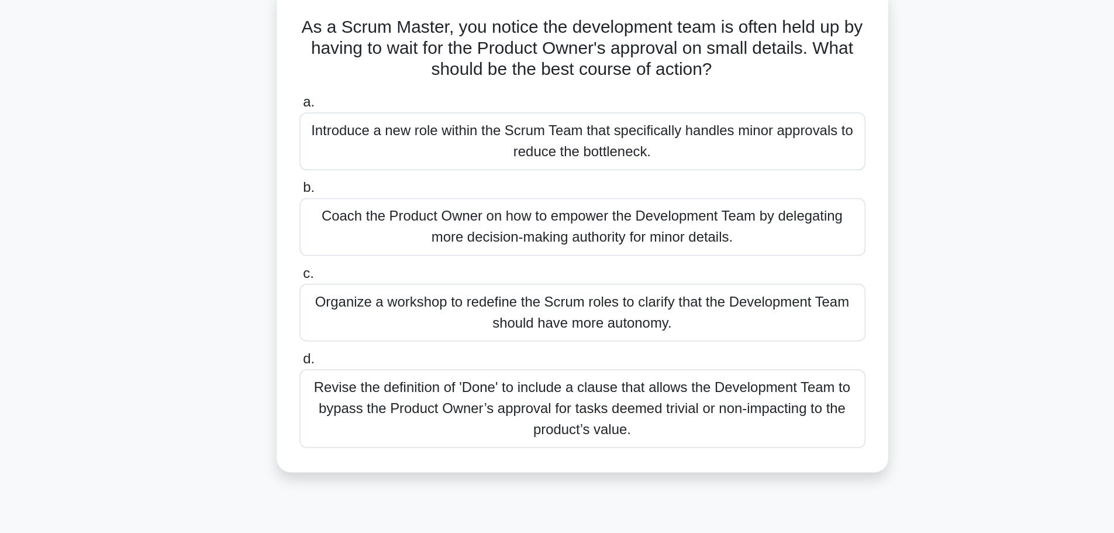
click at [690, 337] on div "Revise the definition of 'Done' to include a clause that allows the Development…" at bounding box center [557, 347] width 379 height 53
click at [368, 318] on input "d. Revise the definition of 'Done' to include a clause that allows the Developm…" at bounding box center [368, 314] width 0 height 8
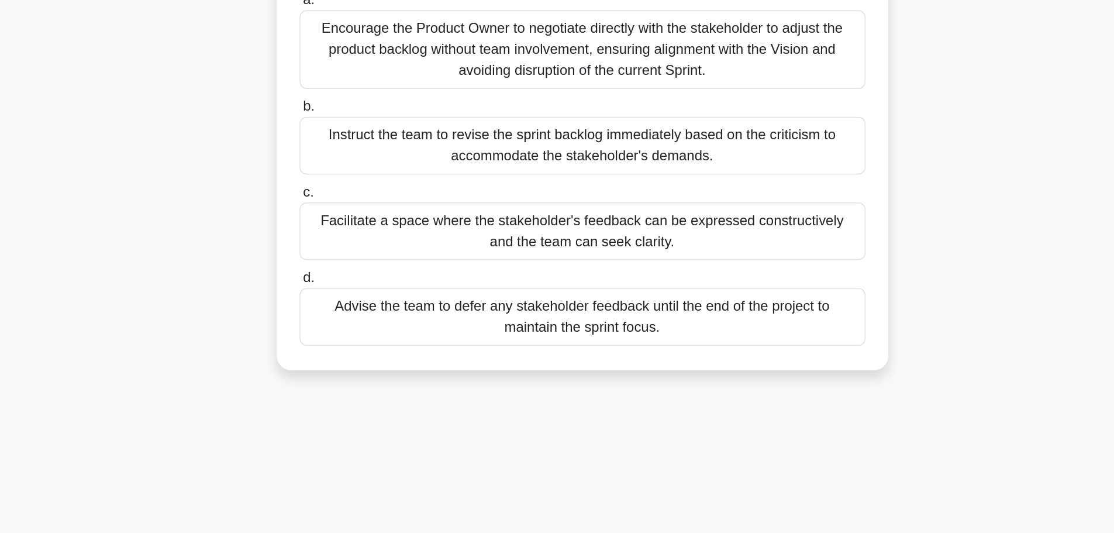
drag, startPoint x: 720, startPoint y: 298, endPoint x: 691, endPoint y: 290, distance: 29.8
click at [691, 290] on div "Facilitate a space where the stakeholder's feedback can be expressed constructi…" at bounding box center [557, 282] width 379 height 39
click at [368, 260] on input "c. Facilitate a space where the stakeholder's feedback can be expressed constru…" at bounding box center [368, 257] width 0 height 8
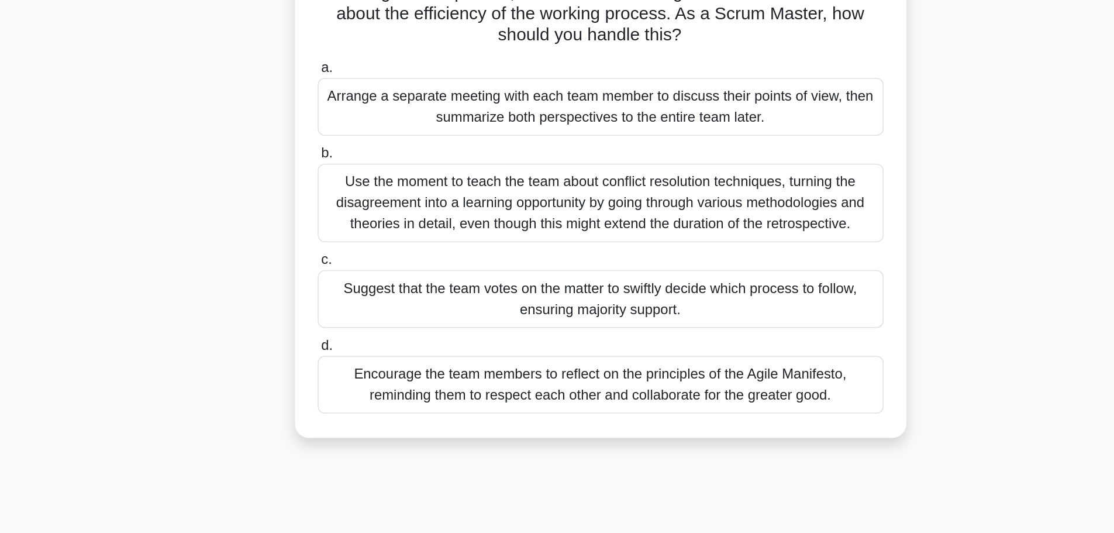
click at [685, 165] on div "Arrange a separate meeting with each team member to discuss their points of vie…" at bounding box center [557, 168] width 379 height 39
click at [368, 146] on input "a. Arrange a separate meeting with each team member to discuss their points of …" at bounding box center [368, 142] width 0 height 8
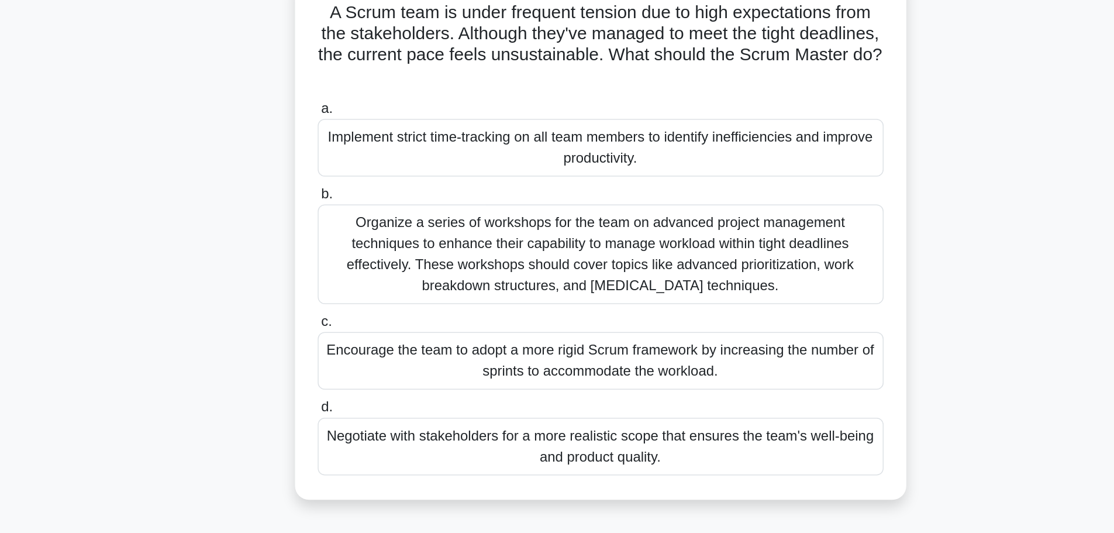
click at [719, 388] on div "Negotiate with stakeholders for a more realistic scope that ensures the team's …" at bounding box center [557, 382] width 379 height 39
click at [368, 360] on input "d. Negotiate with stakeholders for a more realistic scope that ensures the team…" at bounding box center [368, 356] width 0 height 8
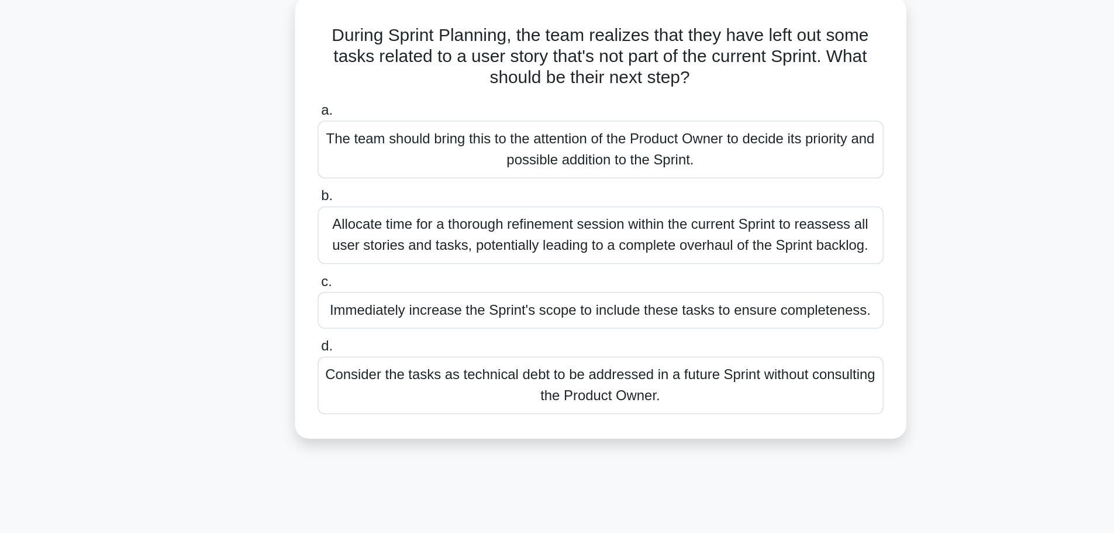
click at [705, 177] on div "The team should bring this to the attention of the Product Owner to decide its …" at bounding box center [557, 168] width 379 height 39
click at [368, 146] on input "a. The team should bring this to the attention of the Product Owner to decide i…" at bounding box center [368, 142] width 0 height 8
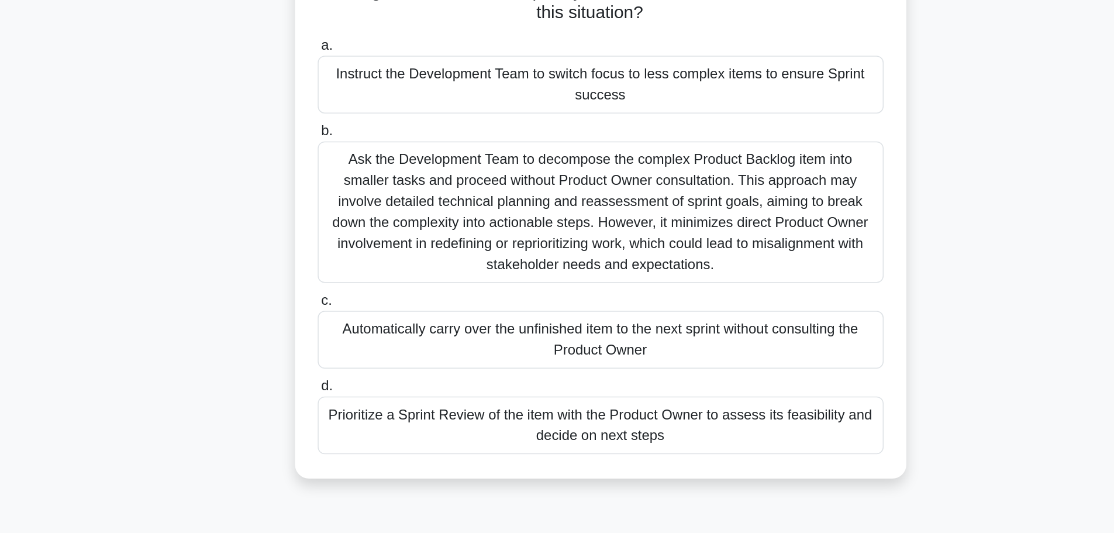
click at [715, 402] on div "Prioritize a Sprint Review of the item with the Product Owner to assess its fea…" at bounding box center [557, 396] width 379 height 39
click at [368, 374] on input "d. Prioritize a Sprint Review of the item with the Product Owner to assess its …" at bounding box center [368, 370] width 0 height 8
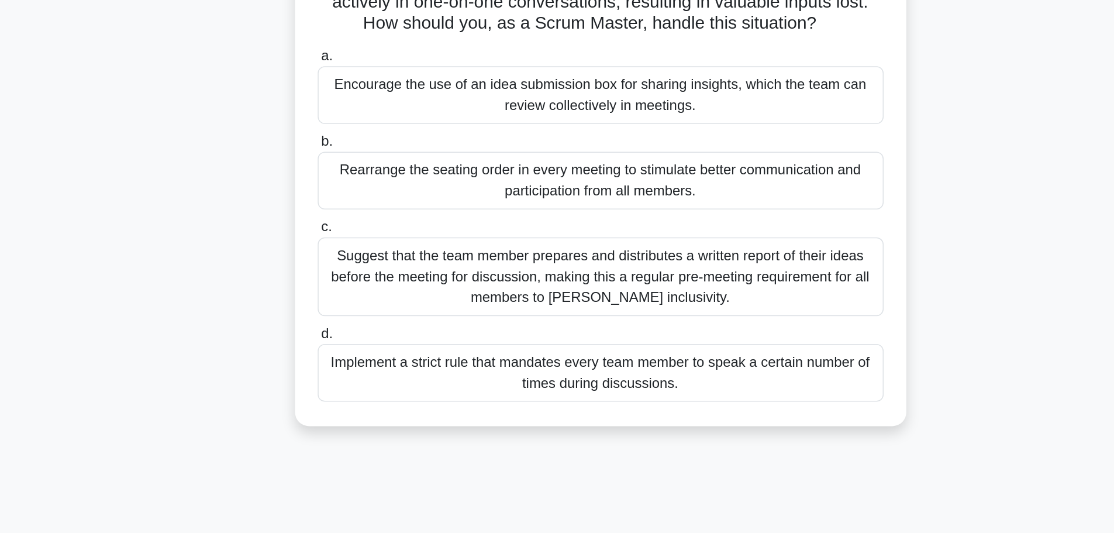
click at [715, 313] on div "Suggest that the team member prepares and distributes a written report of their…" at bounding box center [557, 303] width 379 height 53
click at [368, 274] on input "c. Suggest that the team member prepares and distributes a written report of th…" at bounding box center [368, 271] width 0 height 8
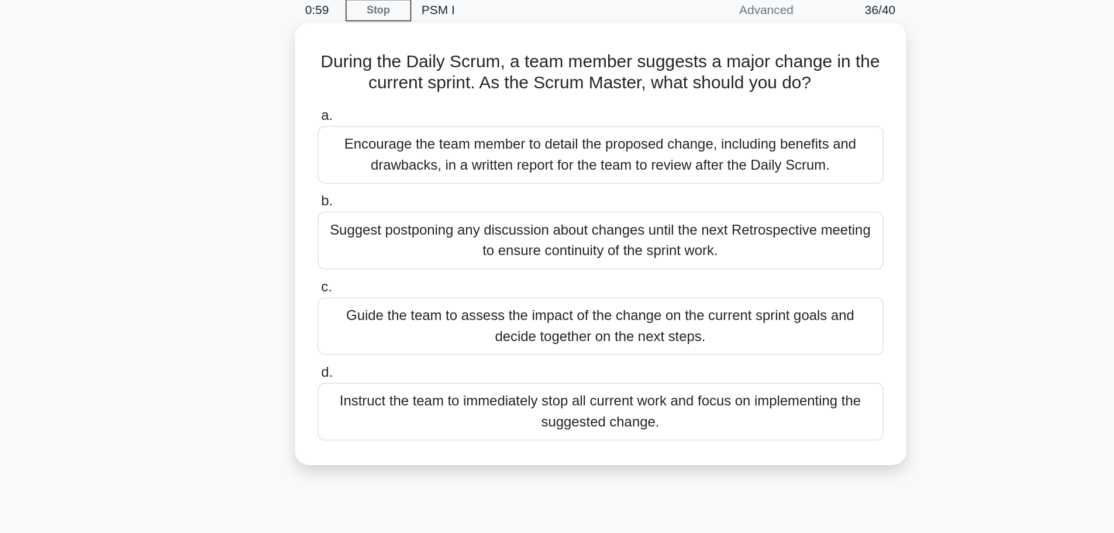
click at [700, 144] on div "Encourage the team member to detail the proposed change, including benefits and…" at bounding box center [557, 154] width 379 height 39
click at [368, 132] on input "a. Encourage the team member to detail the proposed change, including benefits …" at bounding box center [368, 128] width 0 height 8
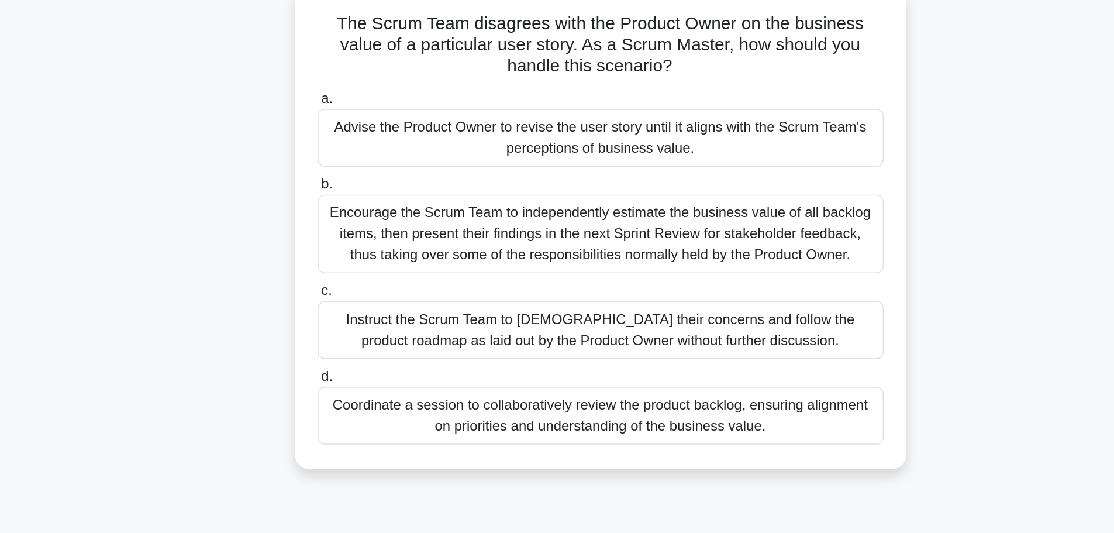
click at [713, 353] on div "Coordinate a session to collaboratively review the product backlog, ensuring al…" at bounding box center [557, 354] width 379 height 39
click at [368, 332] on input "d. Coordinate a session to collaboratively review the product backlog, ensuring…" at bounding box center [368, 328] width 0 height 8
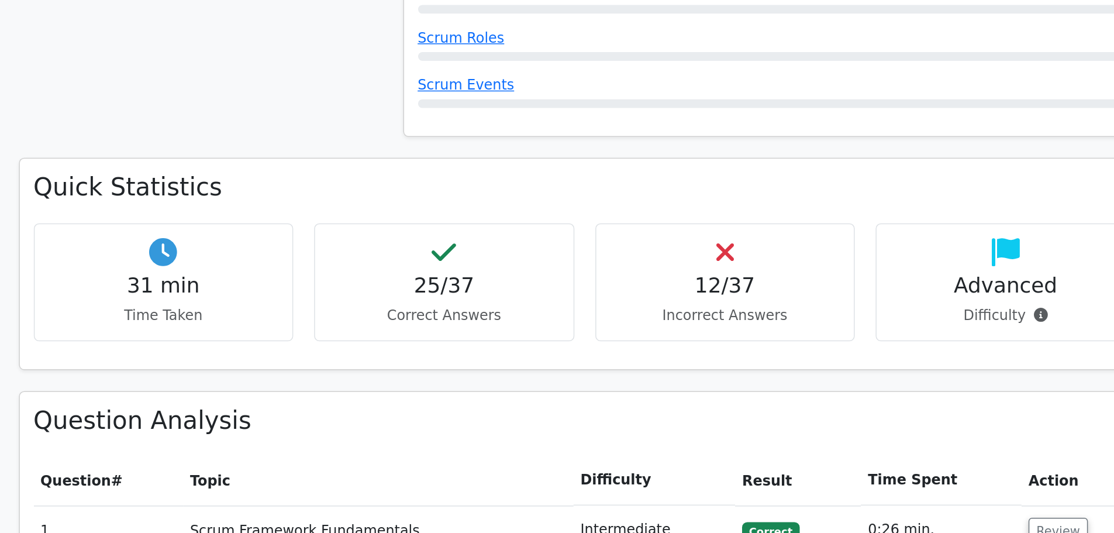
scroll to position [811, 0]
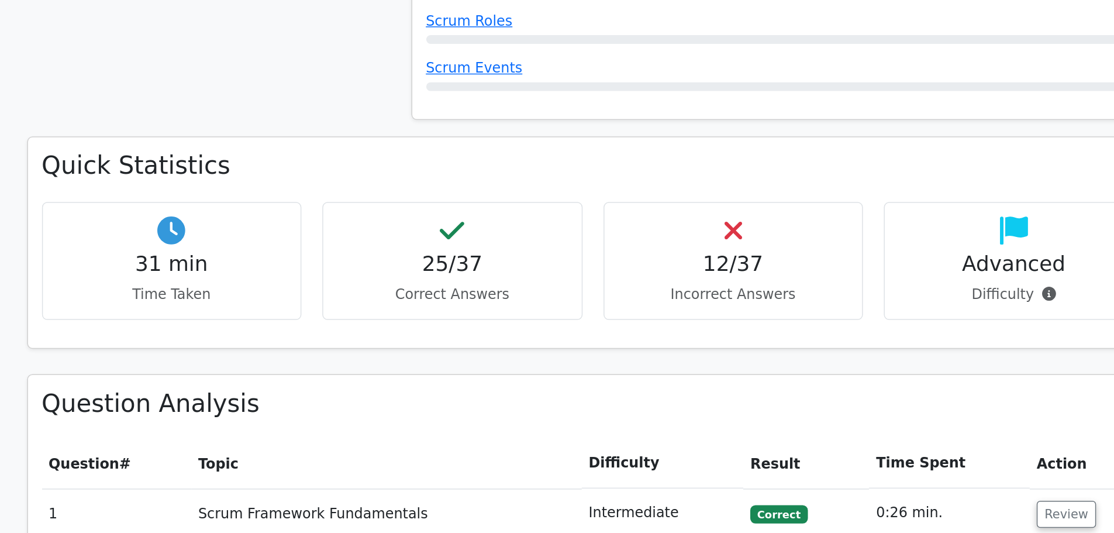
click at [646, 344] on h4 "12/37" at bounding box center [651, 352] width 154 height 17
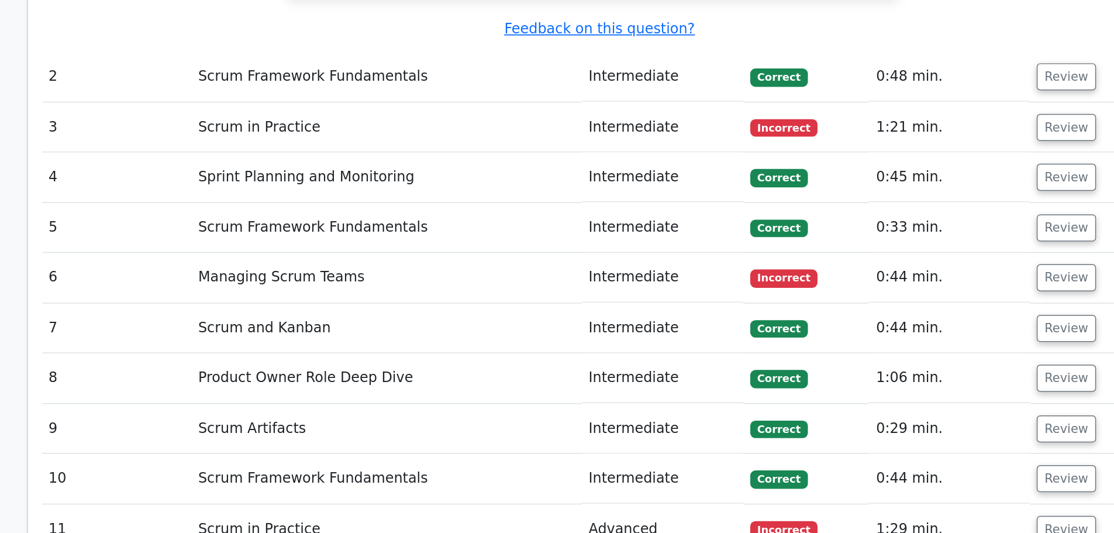
scroll to position [1664, 0]
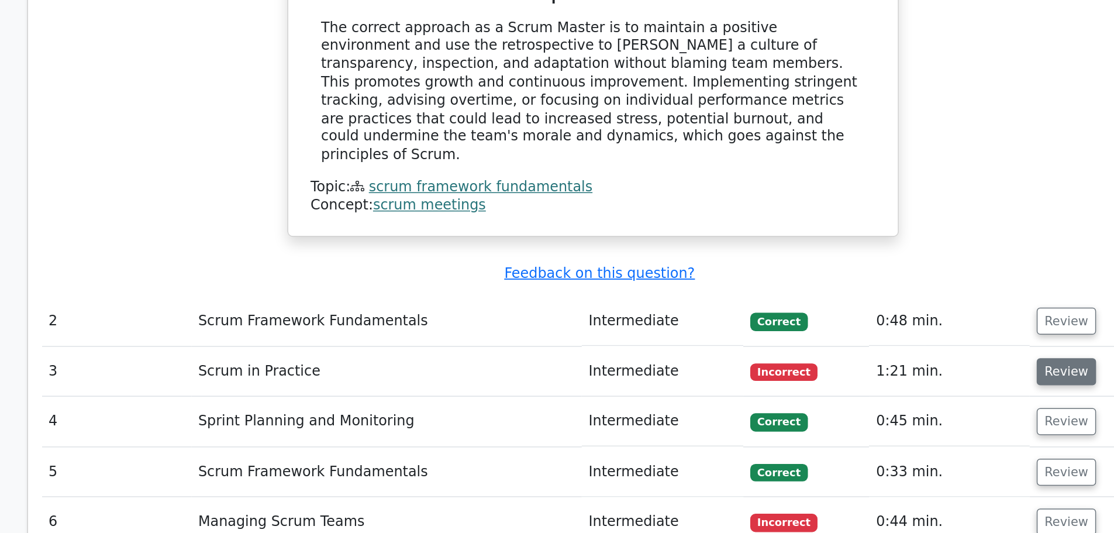
click at [869, 250] on button "Review" at bounding box center [874, 259] width 40 height 18
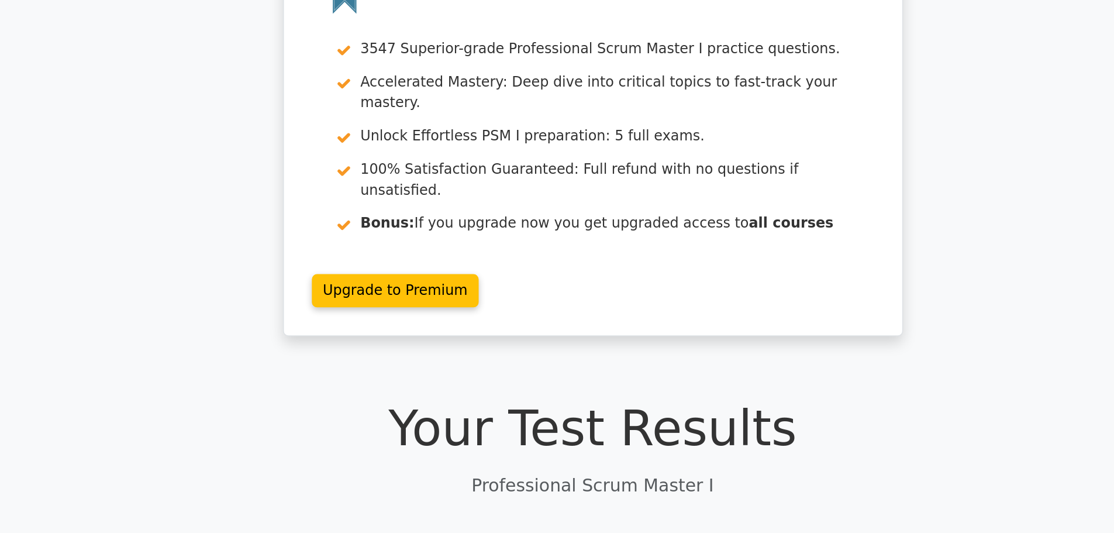
scroll to position [0, 0]
